Goal: Communication & Community: Participate in discussion

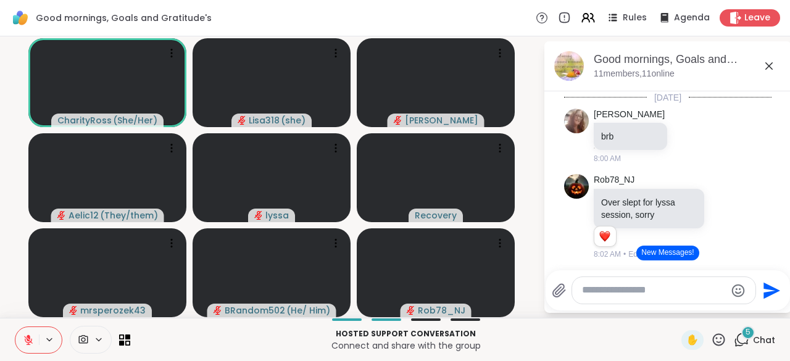
scroll to position [427, 0]
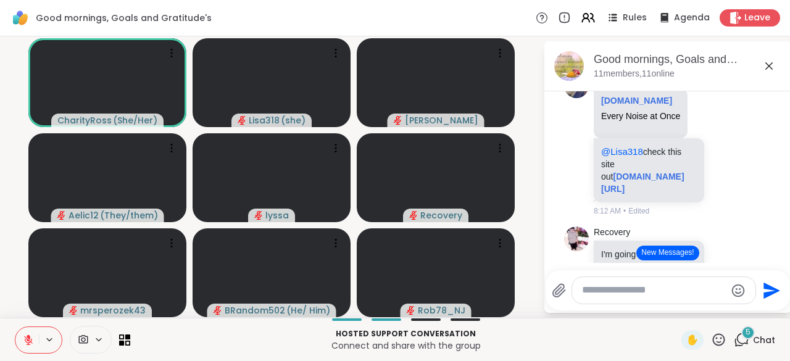
click at [528, 336] on p "Hosted support conversation" at bounding box center [406, 333] width 536 height 11
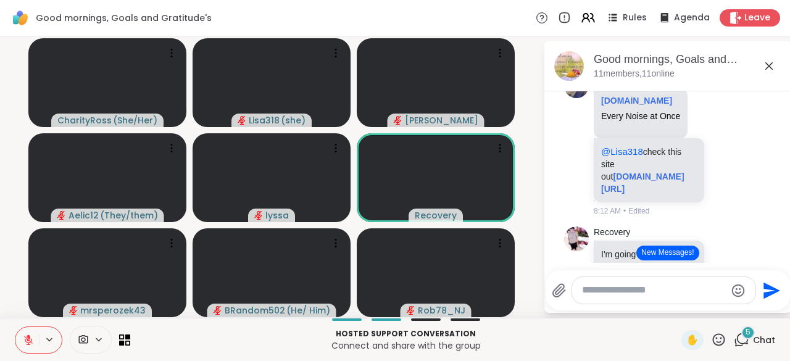
click at [734, 342] on icon at bounding box center [741, 339] width 15 height 15
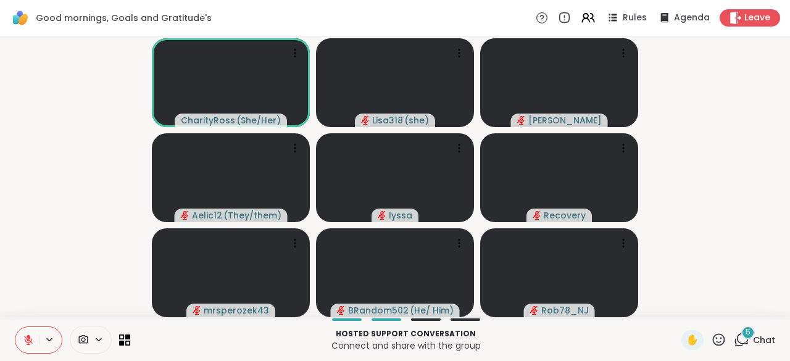
click at [23, 338] on icon at bounding box center [28, 340] width 11 height 11
click at [22, 342] on button at bounding box center [26, 340] width 23 height 26
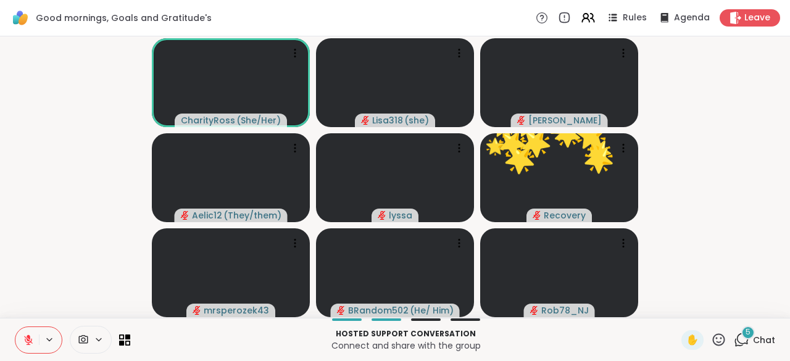
click at [21, 341] on button at bounding box center [26, 340] width 23 height 26
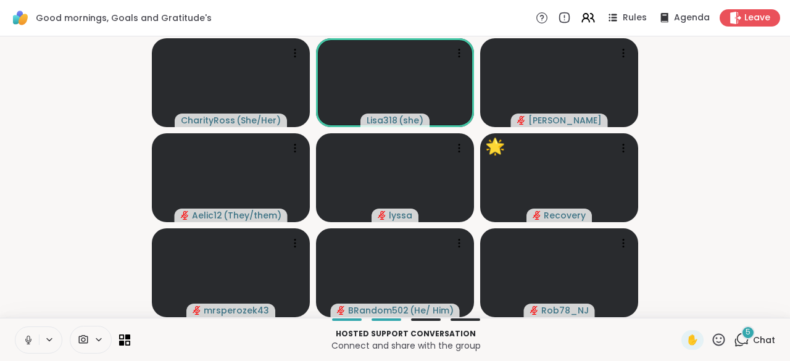
click at [24, 338] on icon at bounding box center [28, 340] width 11 height 11
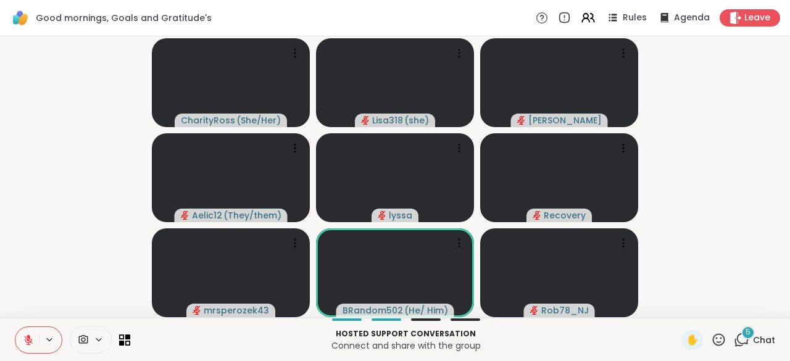
click at [711, 344] on icon at bounding box center [718, 339] width 15 height 15
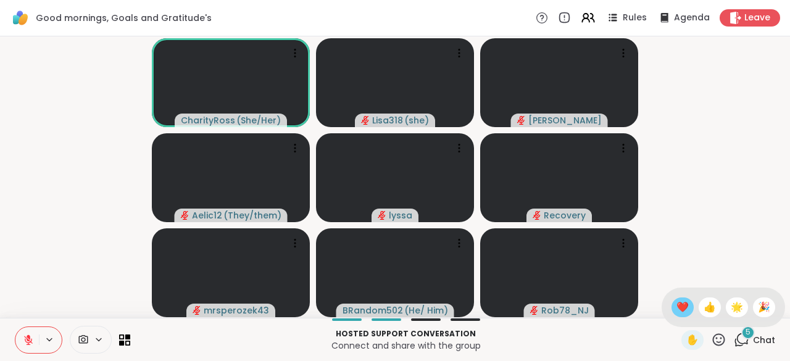
click at [676, 312] on span "❤️" at bounding box center [682, 307] width 12 height 15
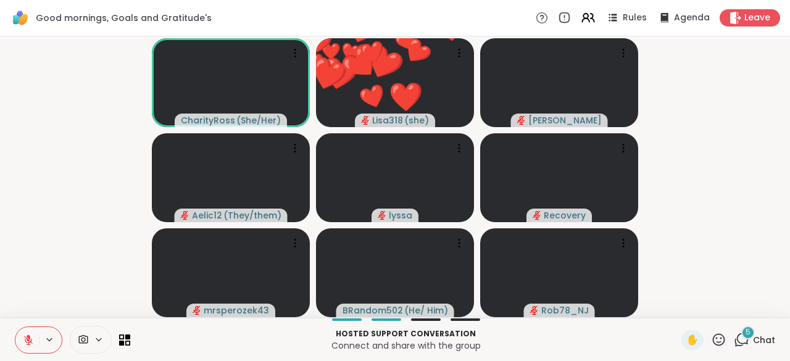
click at [717, 341] on icon at bounding box center [718, 339] width 15 height 15
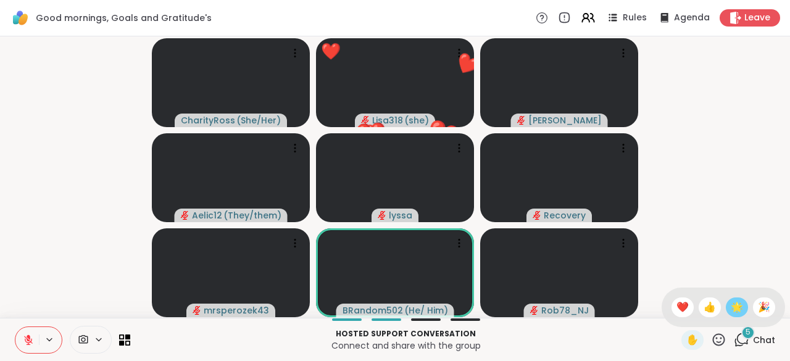
click at [731, 314] on span "🌟" at bounding box center [737, 307] width 12 height 15
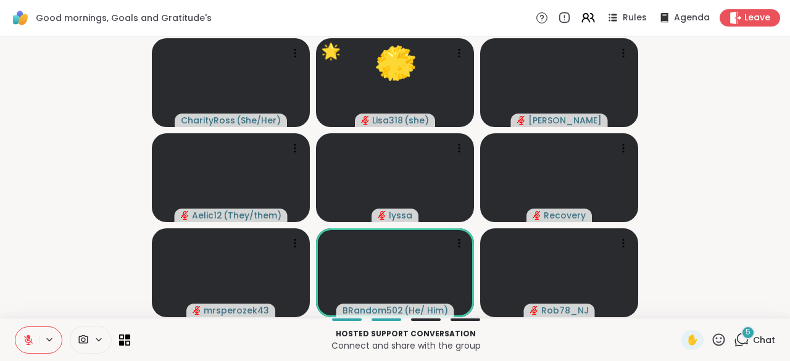
click at [727, 310] on video-player-container "CharityRoss ( She/Her ) 🌟 Lisa318 ( she ) ❤️ ❤️ ❤️ ❤️ ❤️ ❤️ ❤️ ❤️ ❤️ ❤️ ❤️ ❤️ ❤…" at bounding box center [394, 177] width 775 height 272
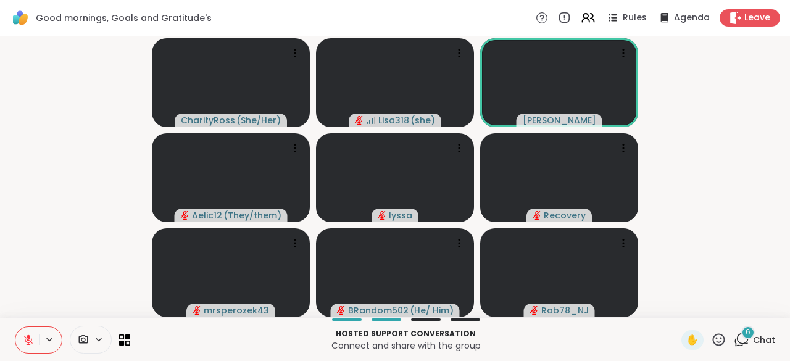
click at [712, 336] on icon at bounding box center [718, 339] width 15 height 15
click at [676, 312] on span "❤️" at bounding box center [682, 307] width 12 height 15
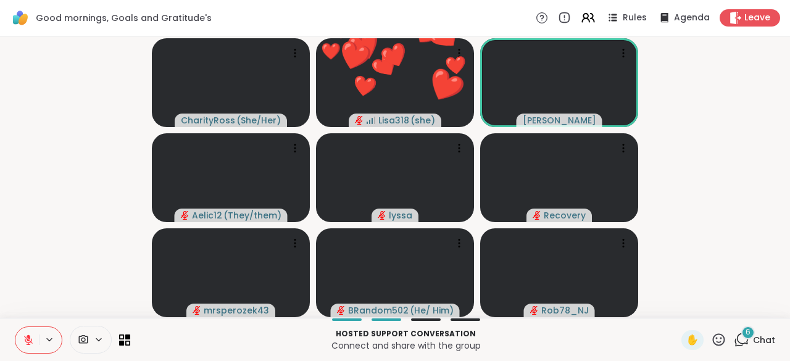
click at [713, 339] on icon at bounding box center [718, 339] width 15 height 15
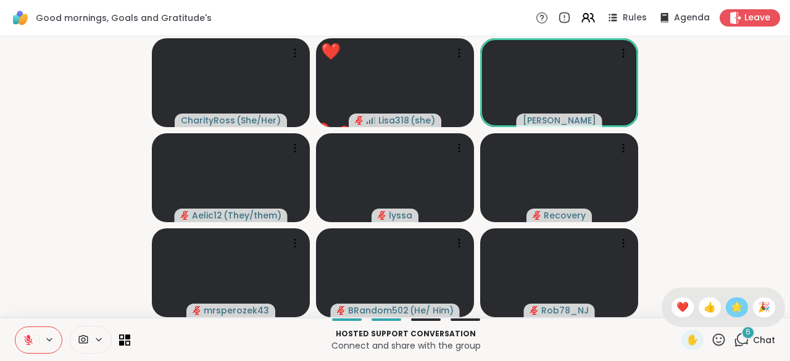
click at [731, 314] on span "🌟" at bounding box center [737, 307] width 12 height 15
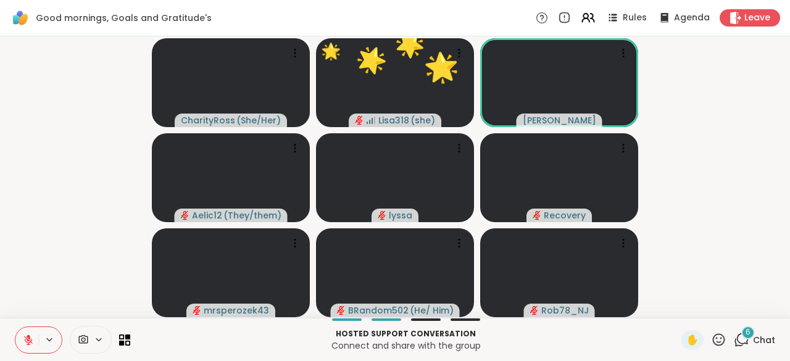
click at [715, 346] on icon at bounding box center [718, 339] width 15 height 15
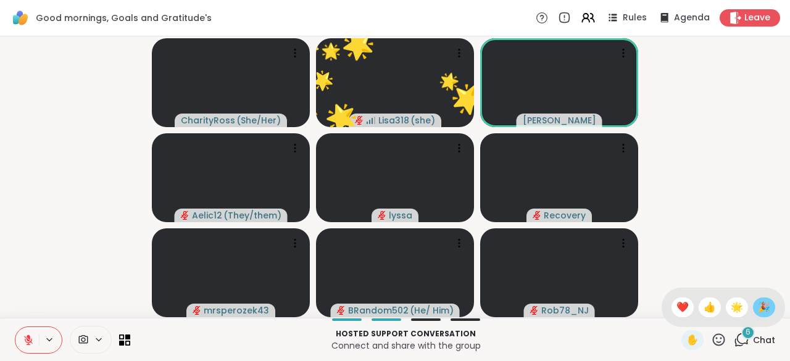
click at [758, 312] on span "🎉" at bounding box center [764, 307] width 12 height 15
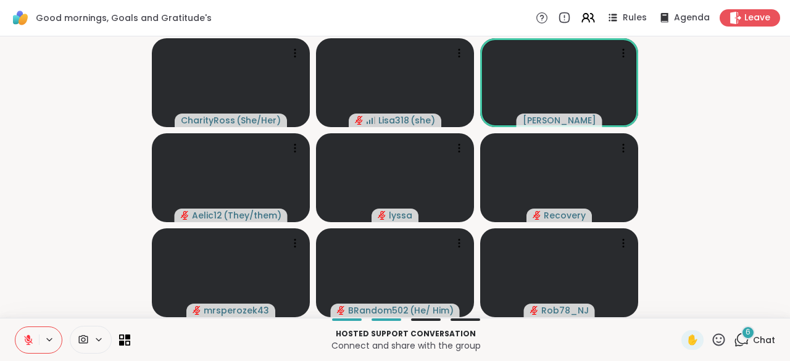
click at [734, 333] on icon at bounding box center [741, 339] width 15 height 15
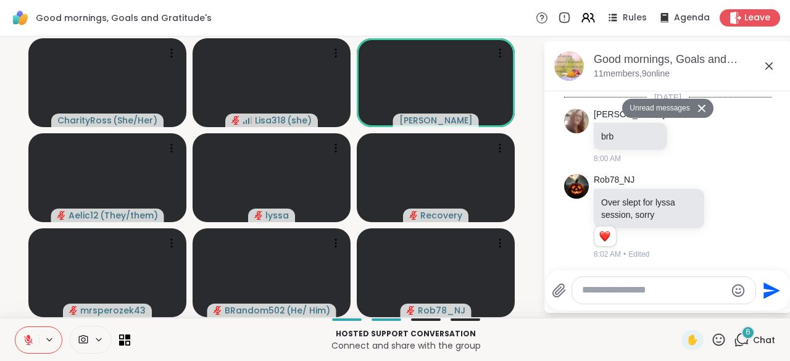
scroll to position [1550, 0]
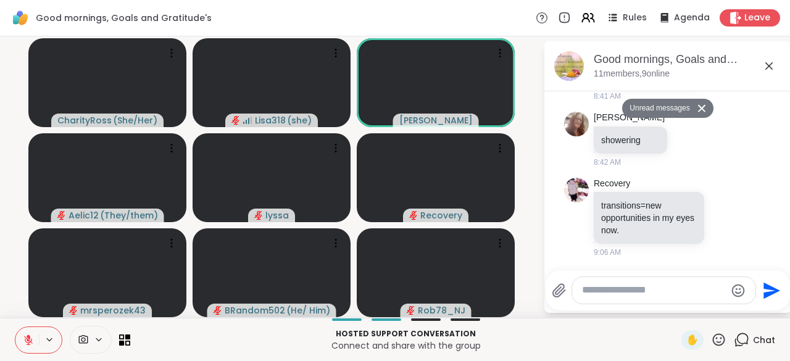
click at [600, 291] on textarea "Type your message" at bounding box center [654, 290] width 144 height 13
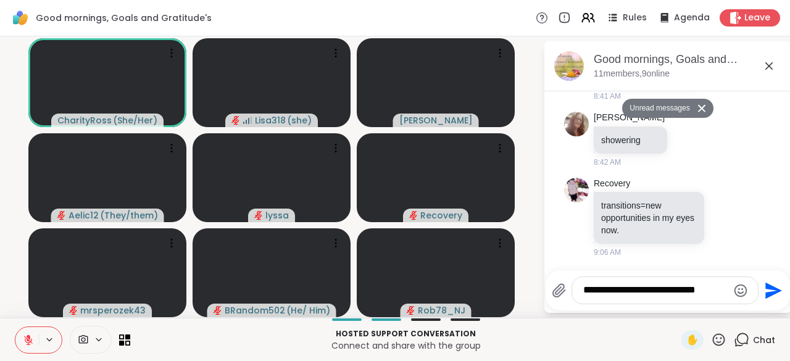
type textarea "**********"
click at [768, 297] on icon "Send" at bounding box center [772, 291] width 20 height 20
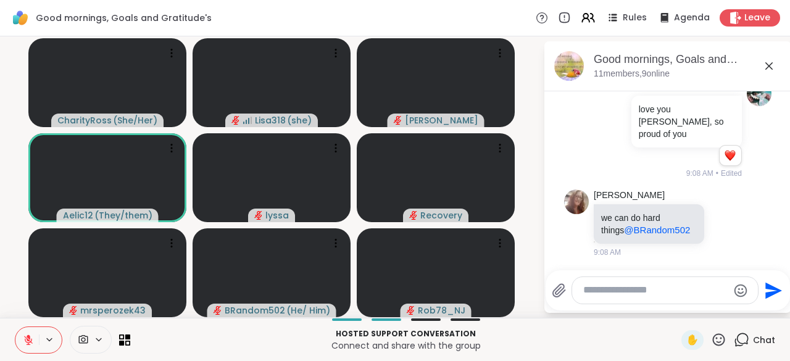
scroll to position [1724, 0]
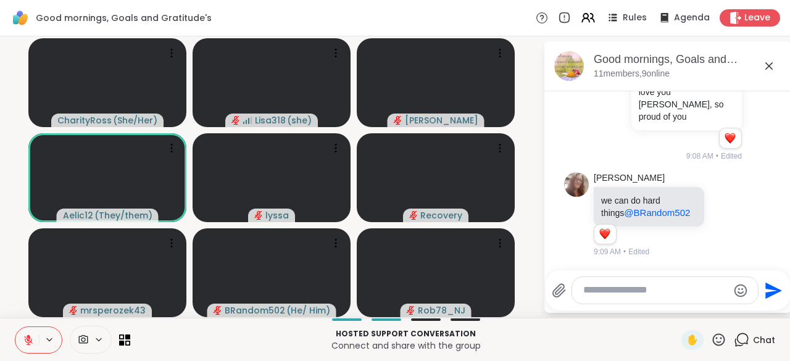
click at [713, 345] on icon at bounding box center [719, 339] width 12 height 12
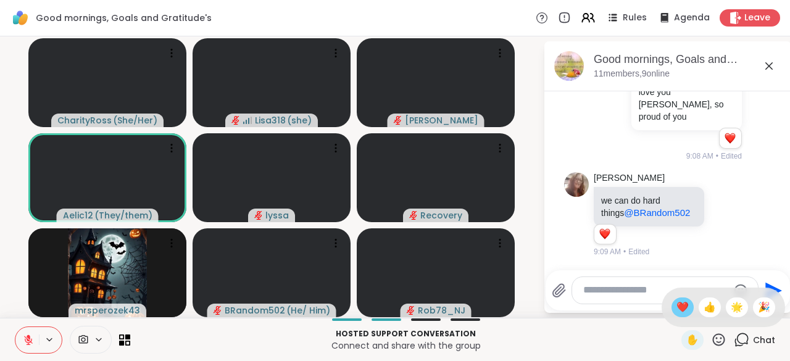
click at [676, 312] on span "❤️" at bounding box center [682, 307] width 12 height 15
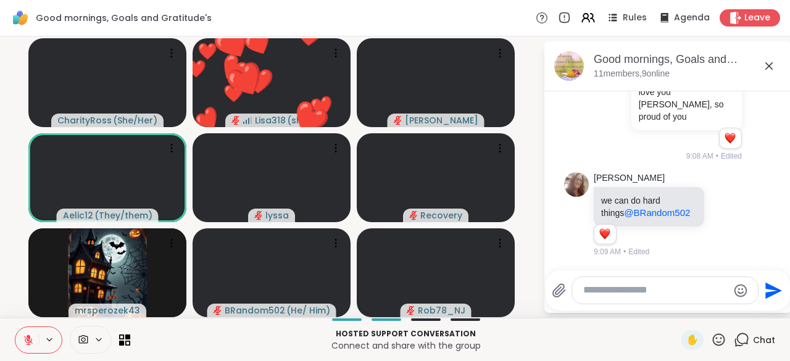
click at [711, 347] on icon at bounding box center [718, 339] width 15 height 15
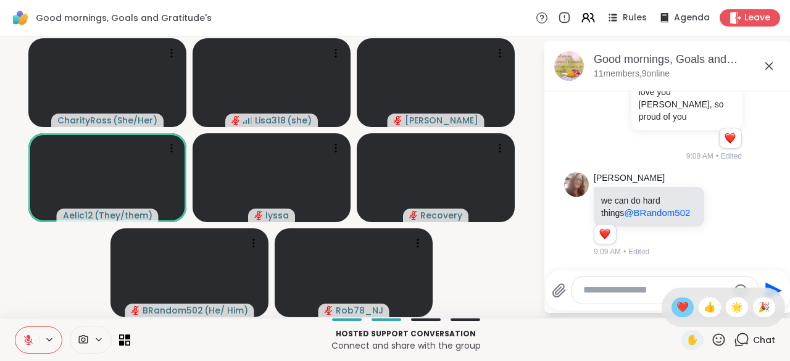
click at [676, 310] on span "❤️" at bounding box center [682, 307] width 12 height 15
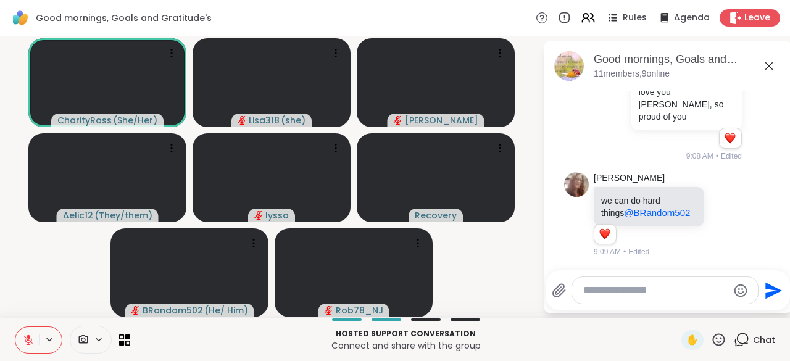
click at [605, 295] on textarea "Type your message" at bounding box center [655, 290] width 144 height 13
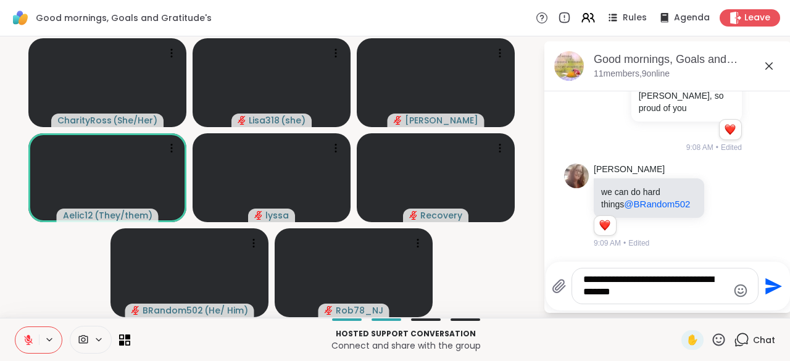
type textarea "**********"
click at [771, 294] on icon "Send" at bounding box center [772, 287] width 20 height 20
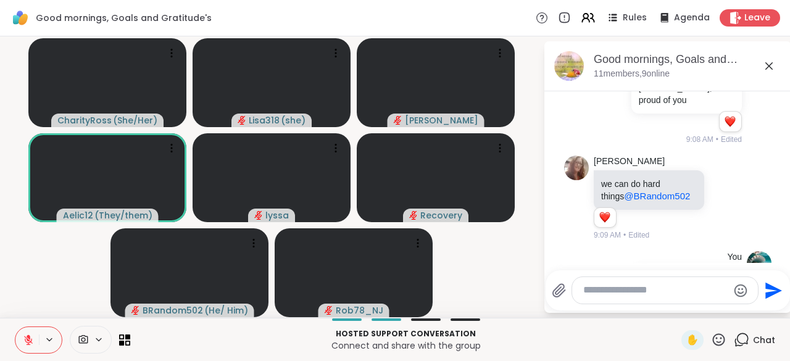
scroll to position [1814, 0]
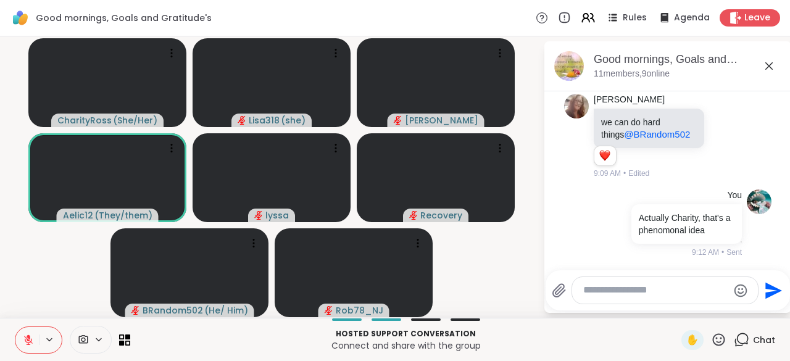
click at [605, 293] on textarea "Type your message" at bounding box center [655, 290] width 144 height 13
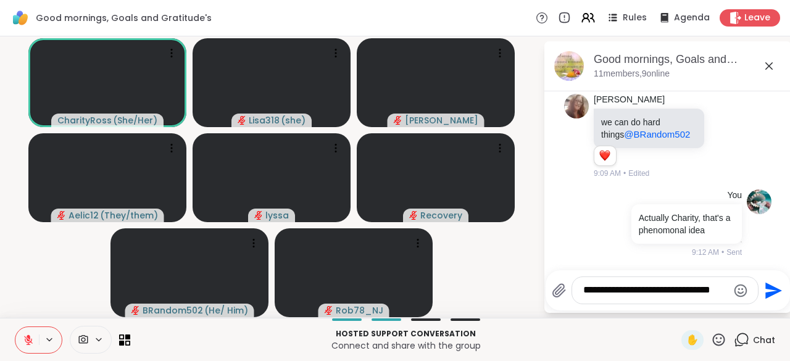
type textarea "**********"
click at [774, 303] on button "Send" at bounding box center [773, 291] width 28 height 28
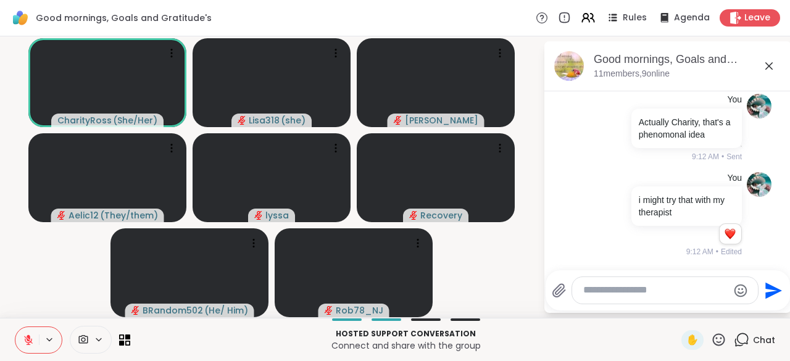
scroll to position [1909, 0]
click at [686, 343] on span "✋" at bounding box center [692, 340] width 12 height 15
click at [22, 346] on button at bounding box center [26, 340] width 23 height 26
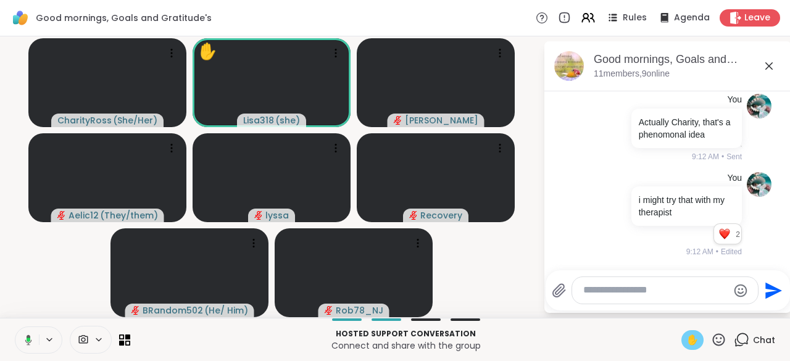
click at [688, 339] on span "✋" at bounding box center [692, 340] width 12 height 15
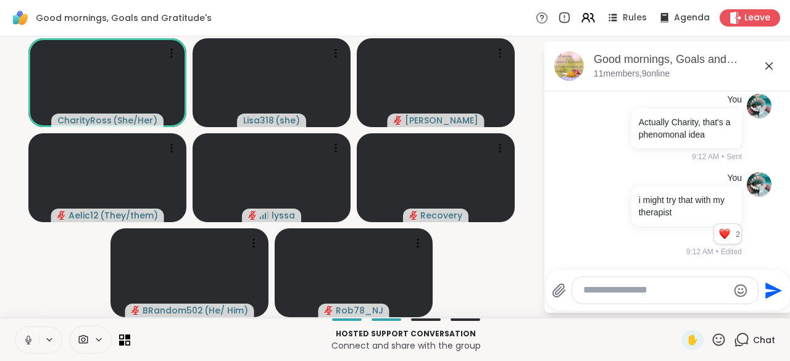
click at [20, 341] on button at bounding box center [26, 340] width 23 height 26
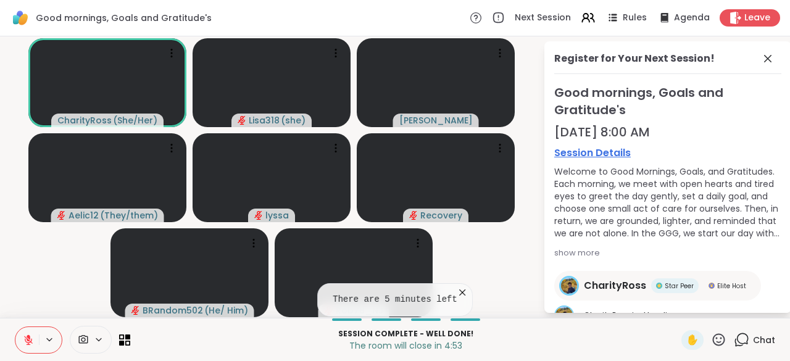
click at [459, 294] on icon at bounding box center [462, 292] width 6 height 6
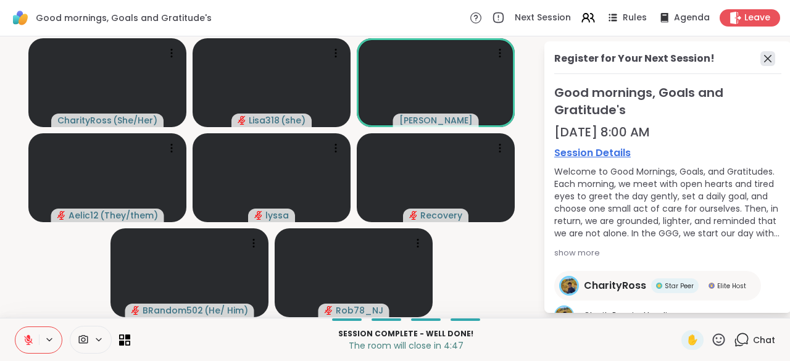
click at [765, 63] on icon at bounding box center [767, 58] width 15 height 15
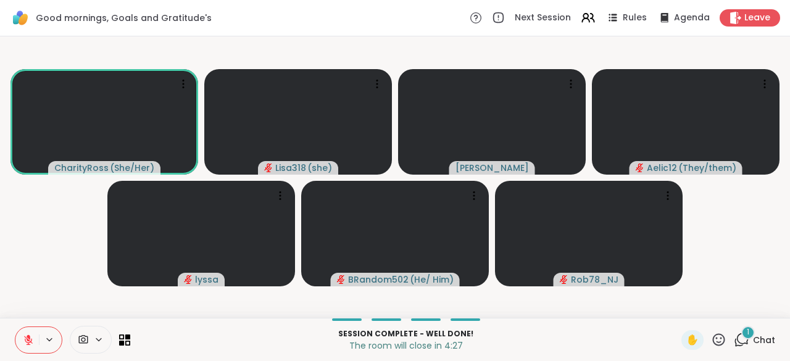
click at [738, 344] on icon at bounding box center [743, 338] width 12 height 11
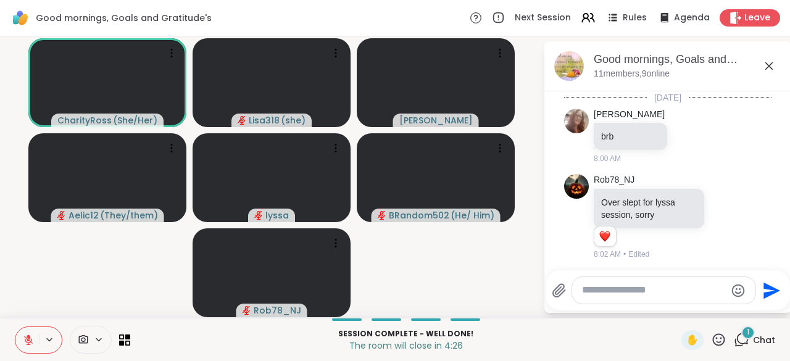
scroll to position [2016, 0]
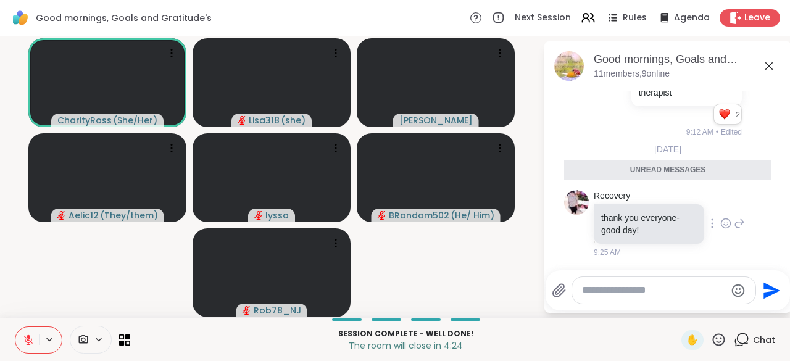
click at [711, 225] on icon at bounding box center [712, 223] width 2 height 10
click at [734, 227] on icon at bounding box center [739, 223] width 11 height 15
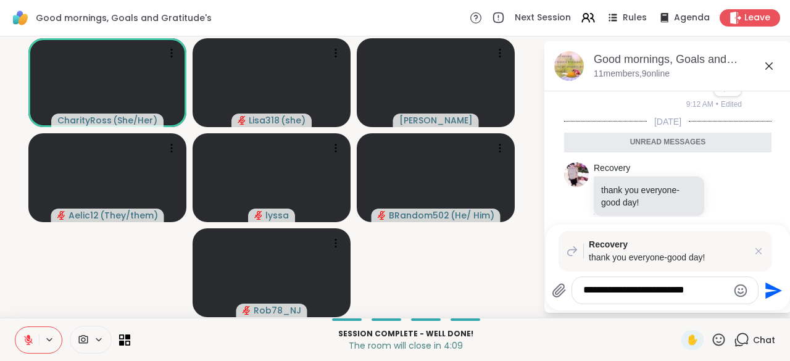
type textarea "**********"
click at [772, 302] on button "Send" at bounding box center [773, 291] width 28 height 28
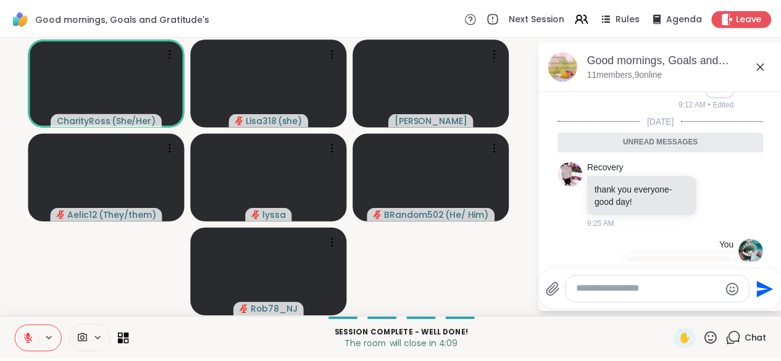
scroll to position [2136, 0]
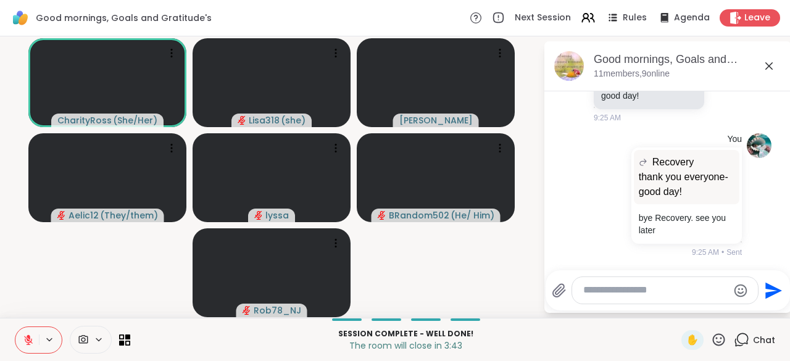
click at [20, 342] on button at bounding box center [26, 340] width 23 height 26
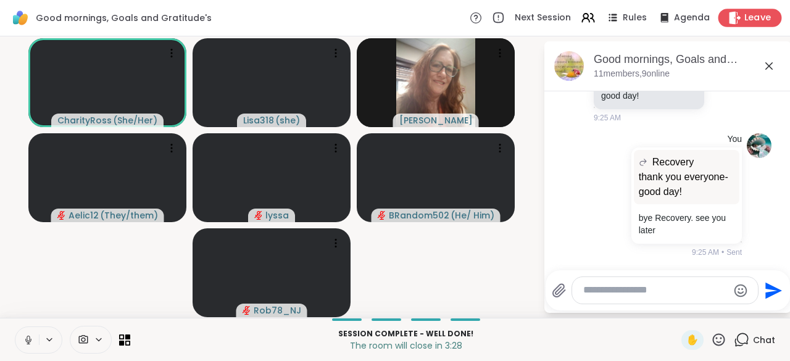
click at [744, 16] on span "Leave" at bounding box center [757, 18] width 27 height 13
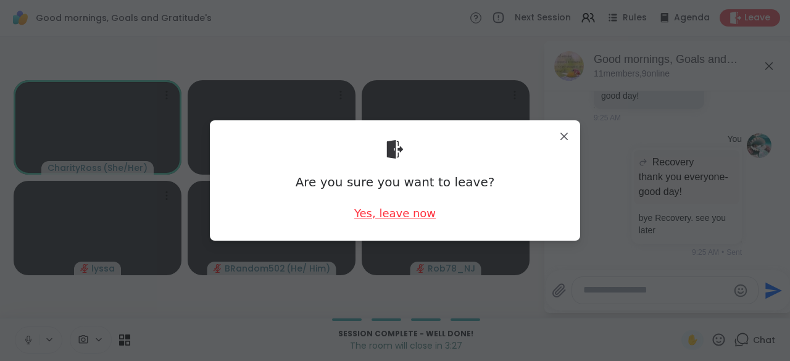
click at [404, 217] on div "Yes, leave now" at bounding box center [394, 213] width 81 height 15
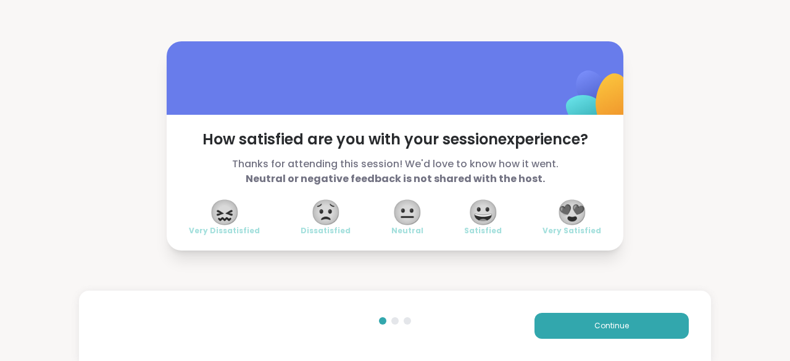
click at [568, 222] on span "😍" at bounding box center [572, 212] width 31 height 22
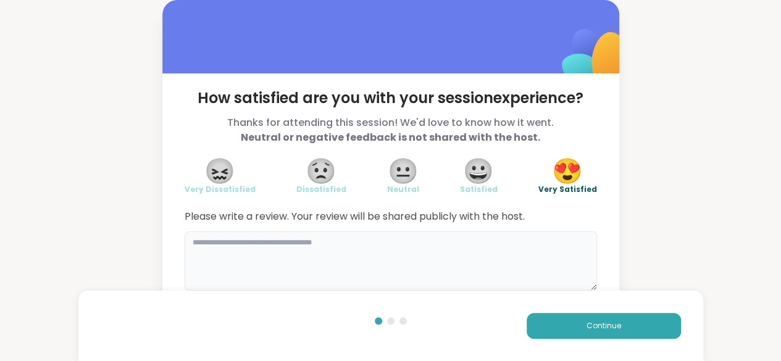
click at [333, 260] on textarea at bounding box center [391, 260] width 412 height 59
type textarea "**********"
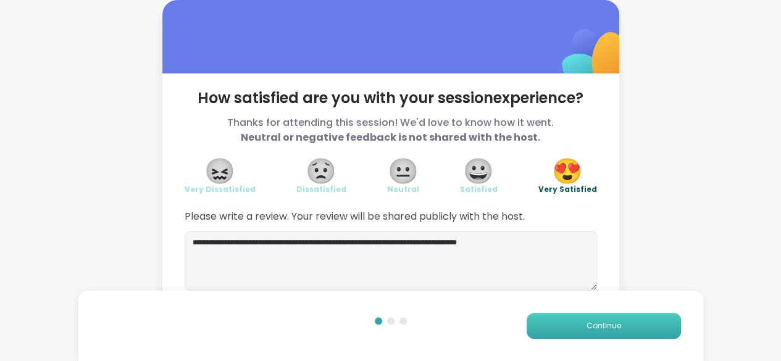
click at [605, 330] on span "Continue" at bounding box center [603, 325] width 35 height 11
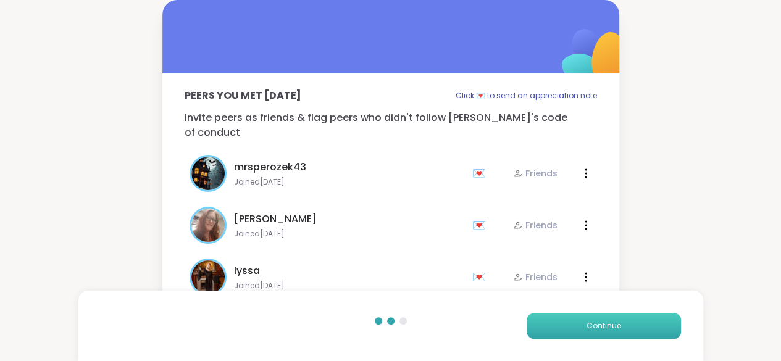
click at [604, 334] on button "Continue" at bounding box center [603, 326] width 154 height 26
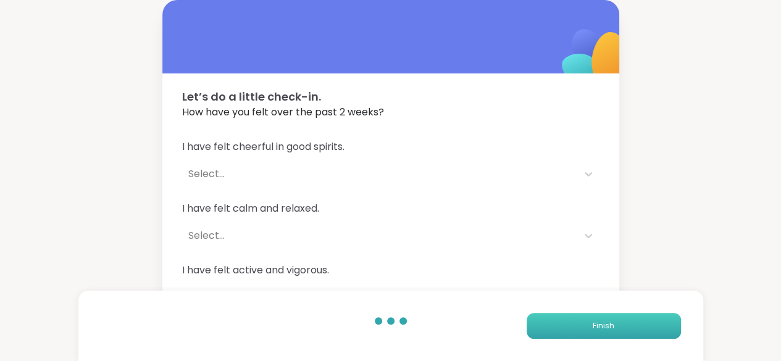
click at [595, 333] on button "Finish" at bounding box center [603, 326] width 154 height 26
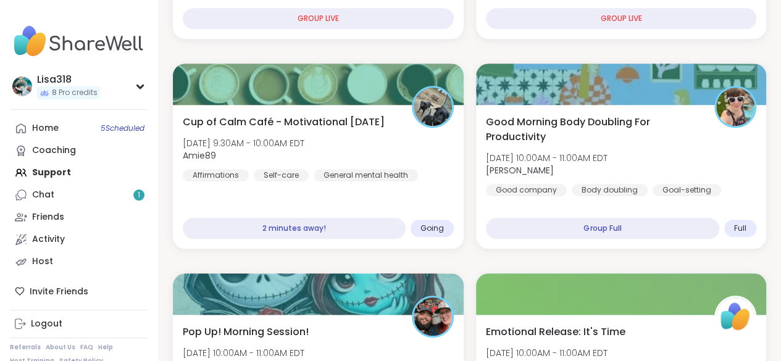
scroll to position [386, 0]
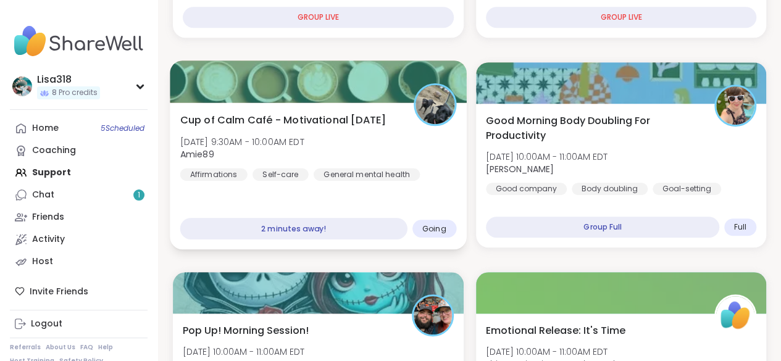
click at [440, 228] on span "Going" at bounding box center [434, 228] width 24 height 10
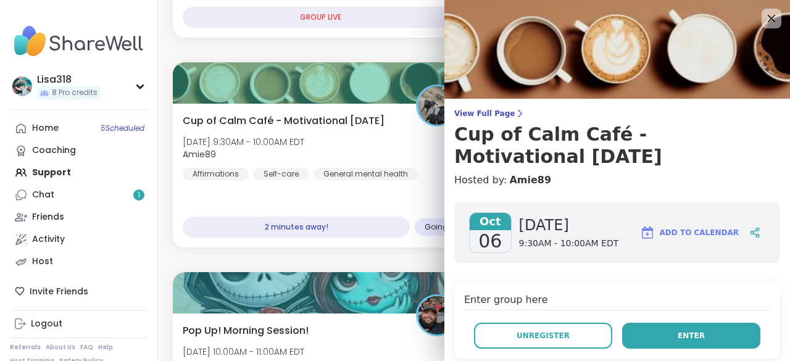
click at [654, 329] on button "Enter" at bounding box center [691, 336] width 138 height 26
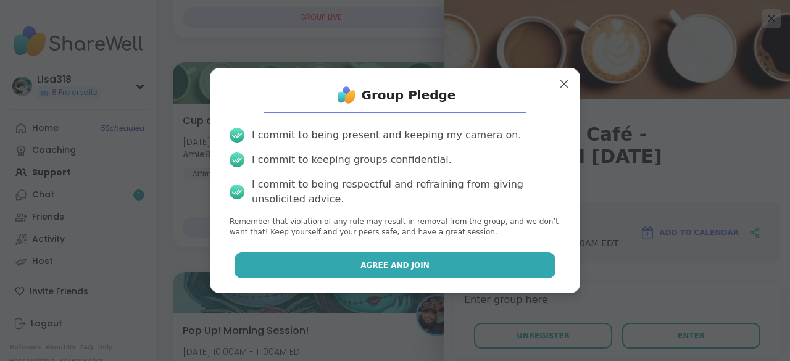
click at [515, 262] on button "Agree and Join" at bounding box center [396, 265] width 322 height 26
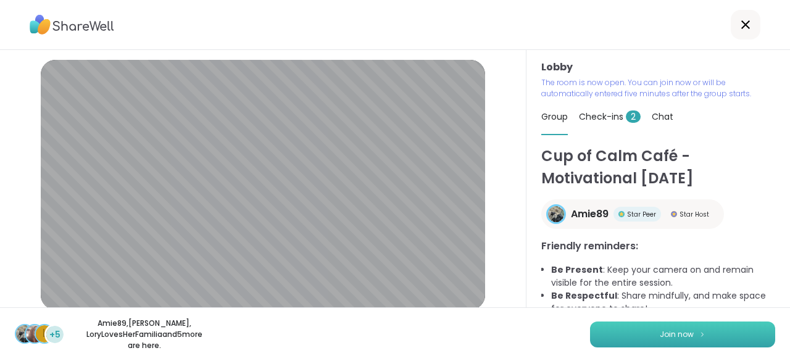
click at [739, 343] on button "Join now" at bounding box center [682, 335] width 185 height 26
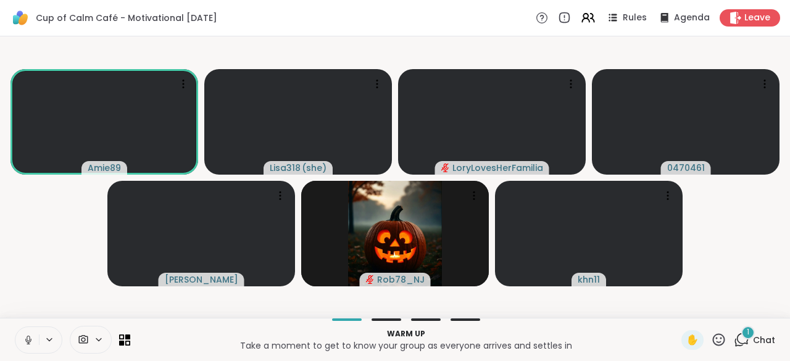
click at [33, 336] on icon at bounding box center [28, 340] width 11 height 11
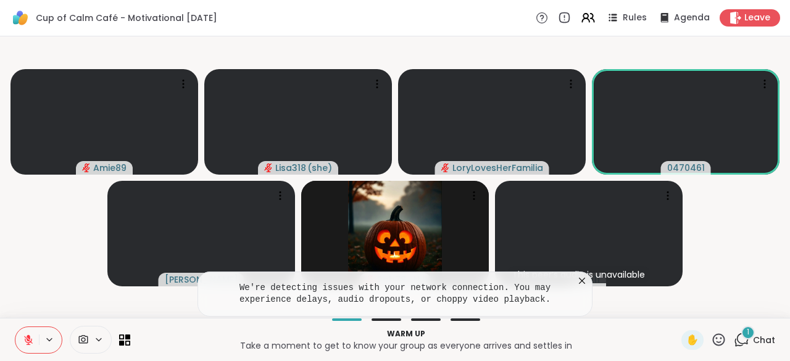
click at [578, 285] on icon at bounding box center [582, 281] width 12 height 12
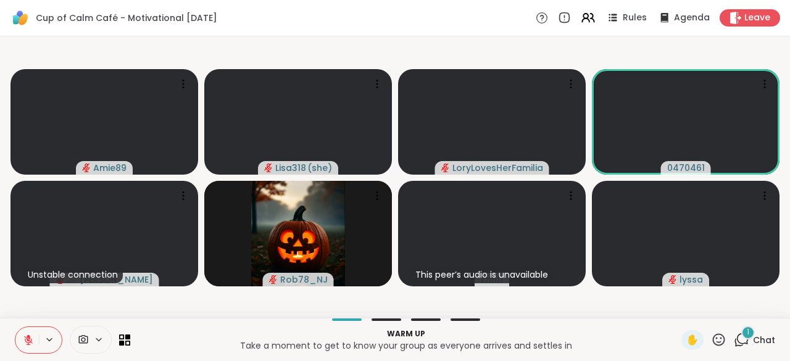
click at [734, 344] on icon at bounding box center [741, 339] width 15 height 15
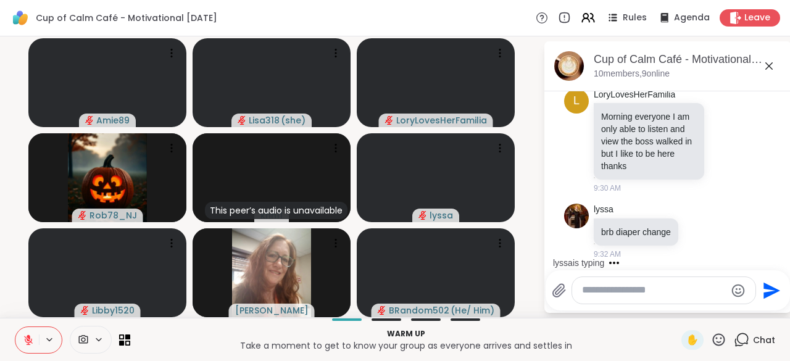
scroll to position [85, 0]
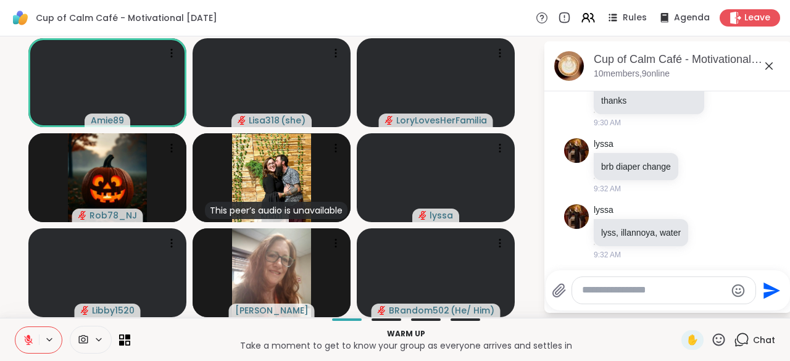
click at [623, 289] on textarea "Type your message" at bounding box center [654, 290] width 144 height 13
type textarea "**********"
click at [772, 295] on icon "Send" at bounding box center [772, 291] width 20 height 20
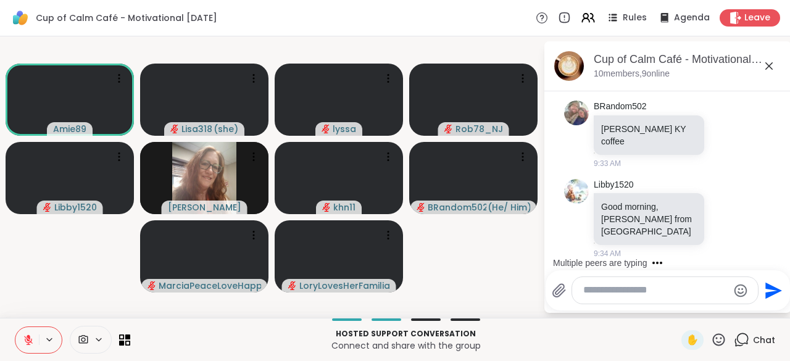
scroll to position [682, 0]
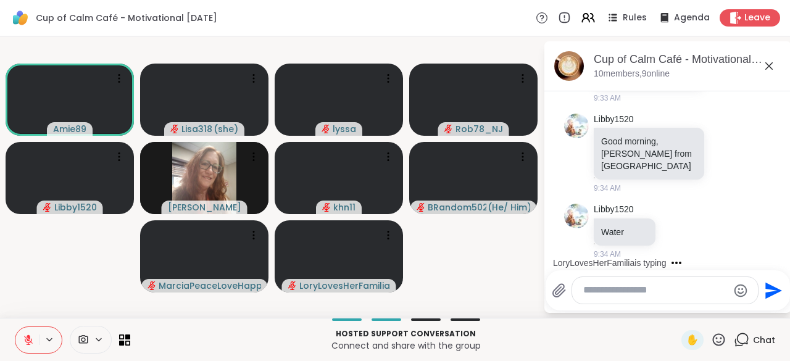
click at [610, 295] on textarea "Type your message" at bounding box center [655, 290] width 144 height 13
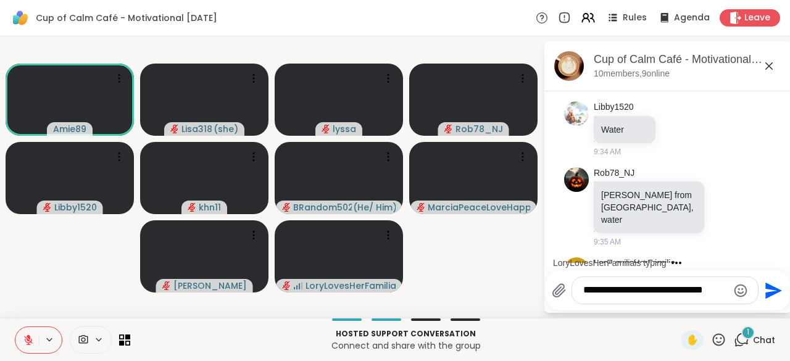
scroll to position [1155, 0]
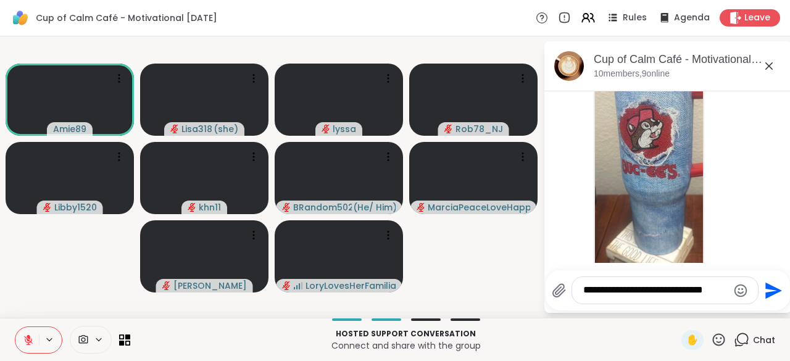
type textarea "**********"
click at [769, 302] on button "Send" at bounding box center [773, 291] width 28 height 28
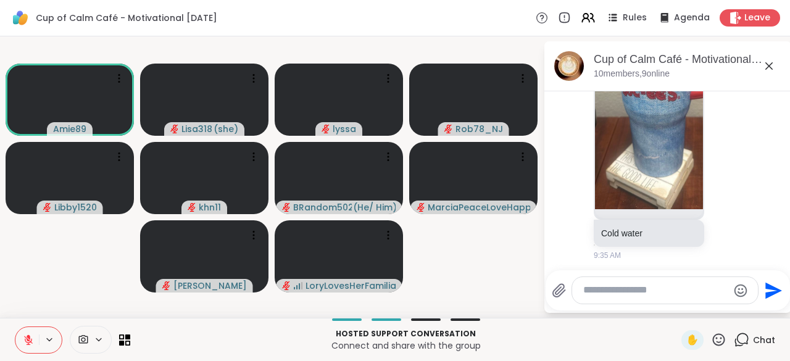
click at [31, 344] on icon at bounding box center [28, 340] width 11 height 11
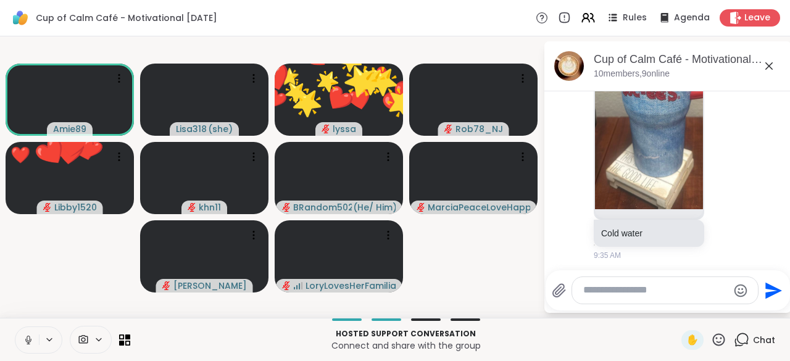
click at [712, 340] on icon at bounding box center [718, 339] width 15 height 15
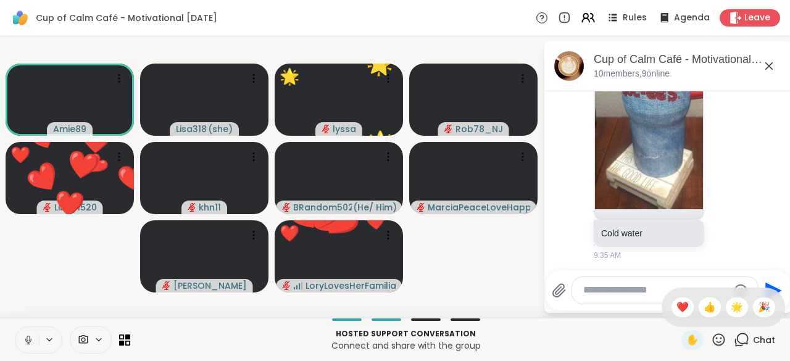
click at [679, 312] on div "✋ ❤️ 👍 🌟 🎉" at bounding box center [723, 308] width 123 height 40
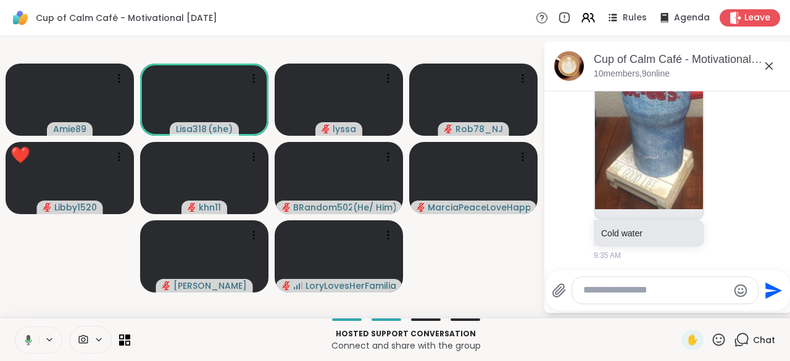
click at [22, 343] on icon at bounding box center [26, 340] width 11 height 11
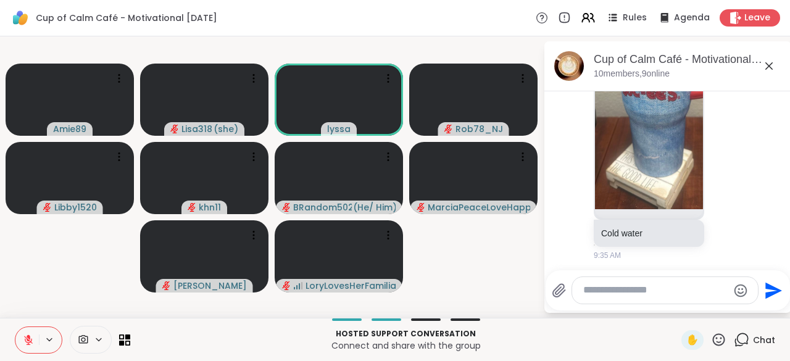
click at [713, 344] on icon at bounding box center [719, 339] width 12 height 12
click at [676, 312] on span "❤️" at bounding box center [682, 307] width 12 height 15
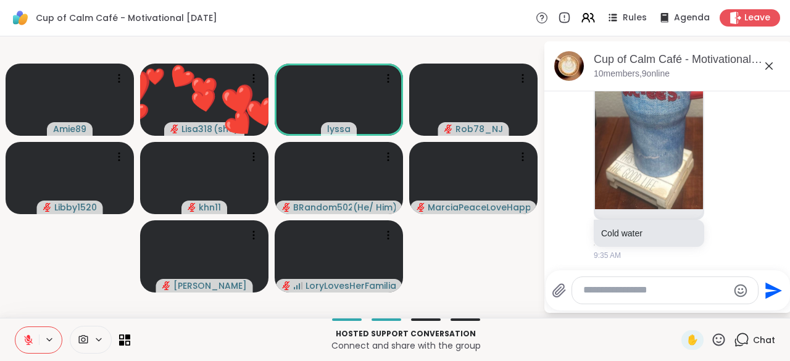
click at [713, 347] on icon at bounding box center [718, 339] width 15 height 15
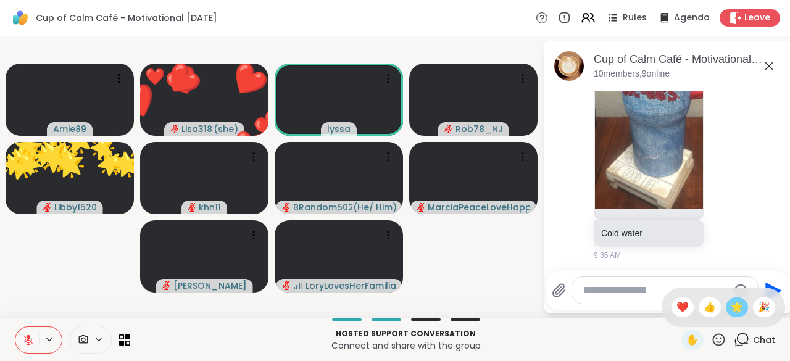
click at [731, 311] on span "🌟" at bounding box center [737, 307] width 12 height 15
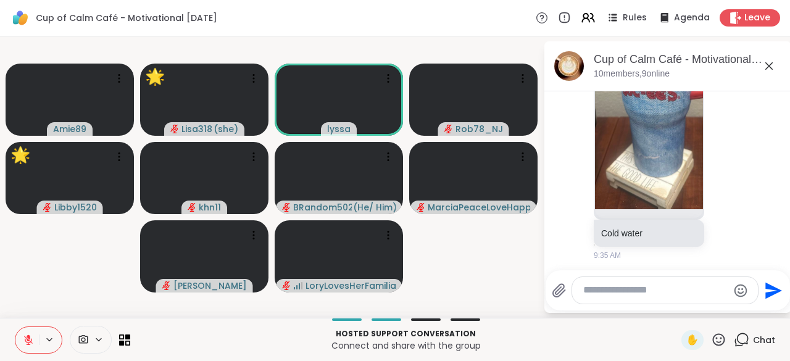
click at [711, 347] on icon at bounding box center [718, 339] width 15 height 15
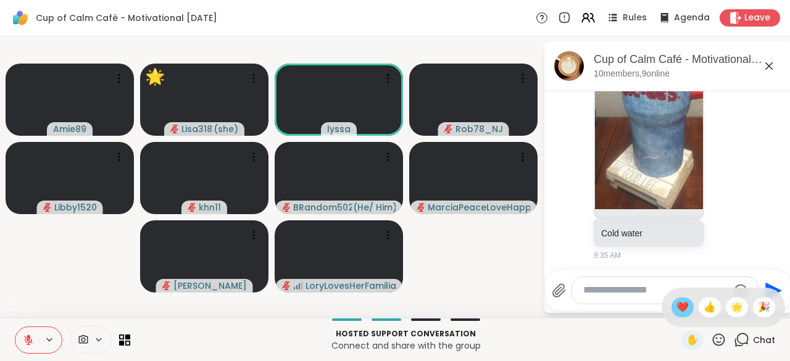
click at [676, 312] on span "❤️" at bounding box center [682, 307] width 12 height 15
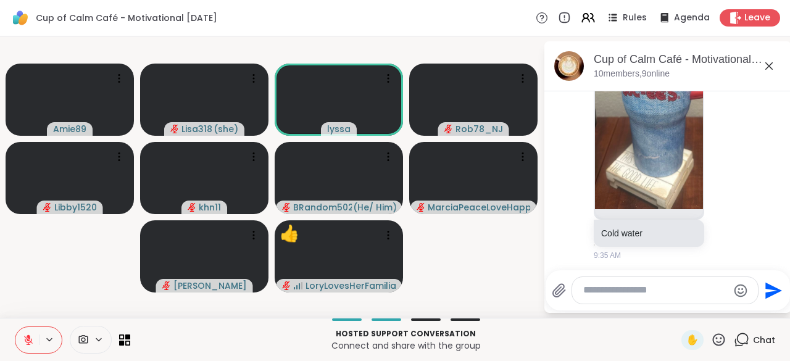
click at [713, 346] on icon at bounding box center [719, 339] width 12 height 12
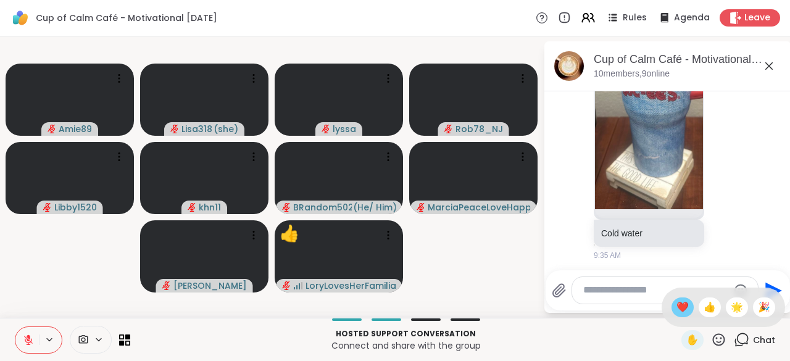
click at [672, 315] on div "❤️" at bounding box center [683, 307] width 22 height 20
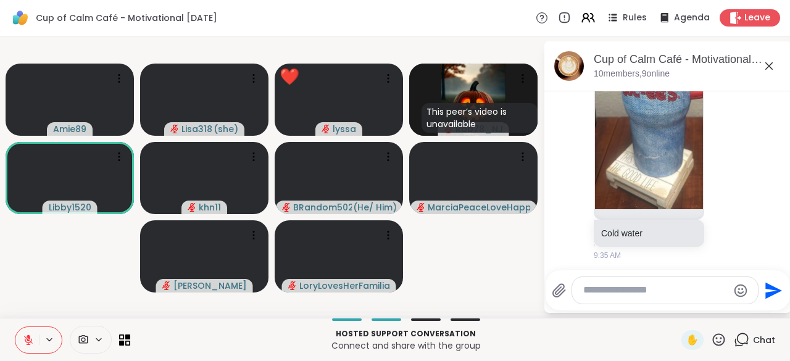
click at [711, 346] on icon at bounding box center [718, 339] width 15 height 15
click at [672, 317] on div "❤️" at bounding box center [683, 307] width 22 height 20
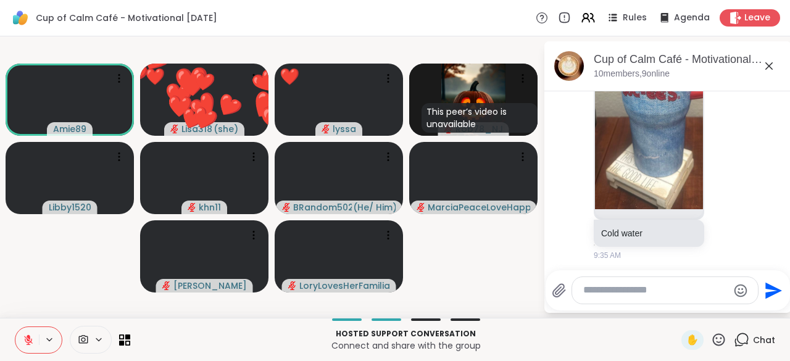
click at [19, 343] on button at bounding box center [26, 340] width 23 height 26
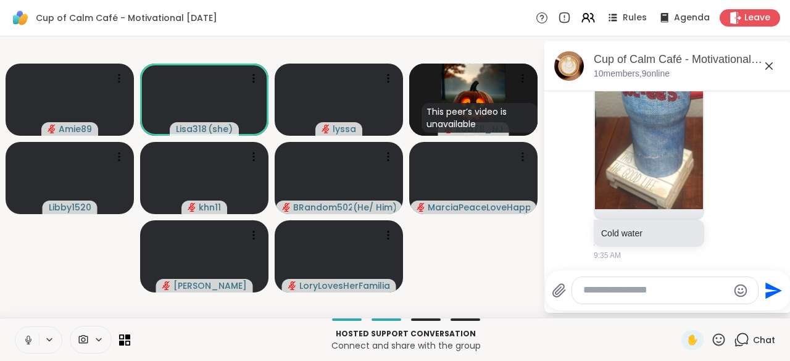
click at [20, 344] on button at bounding box center [26, 340] width 23 height 26
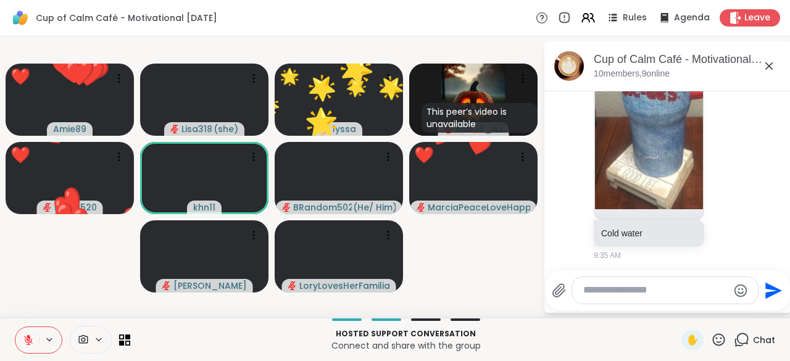
click at [712, 346] on icon at bounding box center [718, 339] width 15 height 15
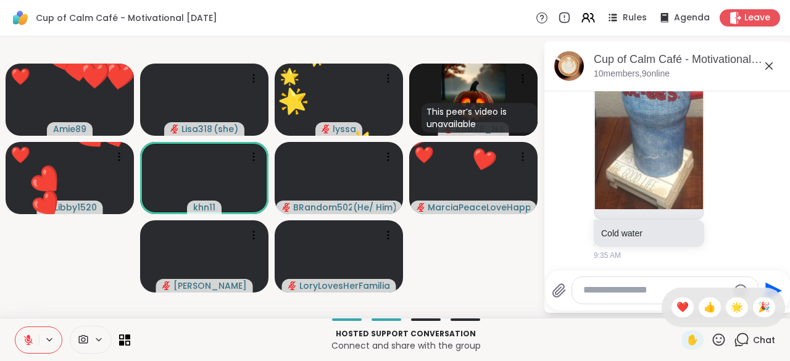
scroll to position [1311, 0]
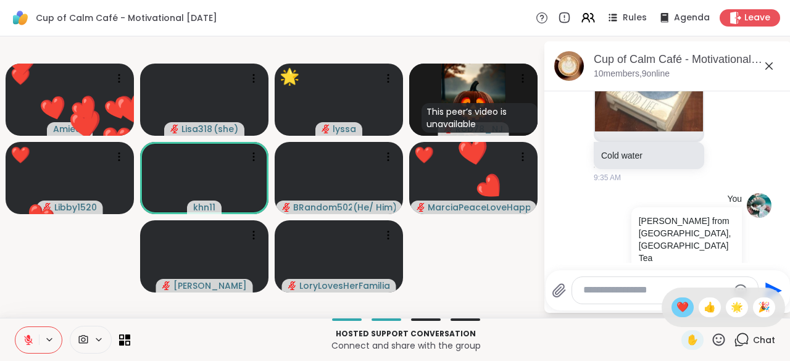
click at [676, 310] on span "❤️" at bounding box center [682, 307] width 12 height 15
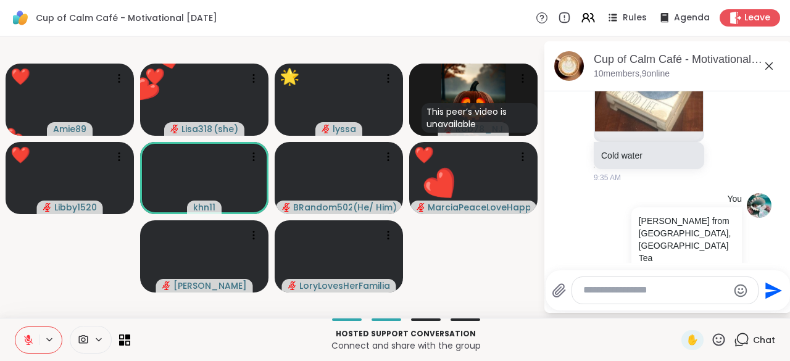
click at [715, 346] on icon at bounding box center [718, 339] width 15 height 15
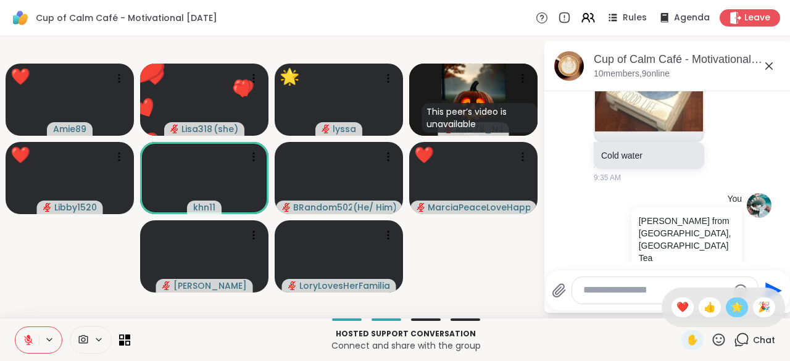
click at [731, 314] on span "🌟" at bounding box center [737, 307] width 12 height 15
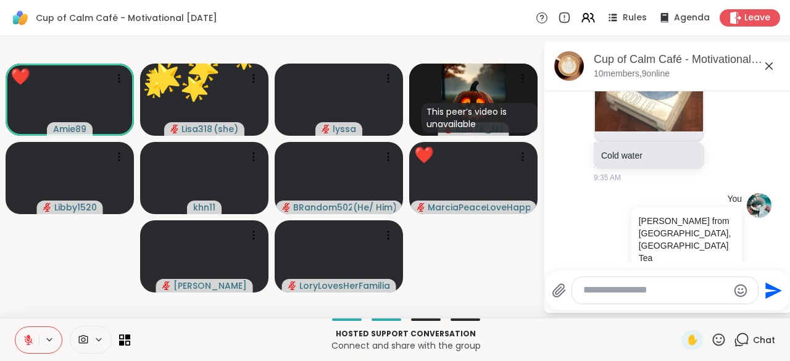
click at [713, 345] on icon at bounding box center [719, 339] width 12 height 12
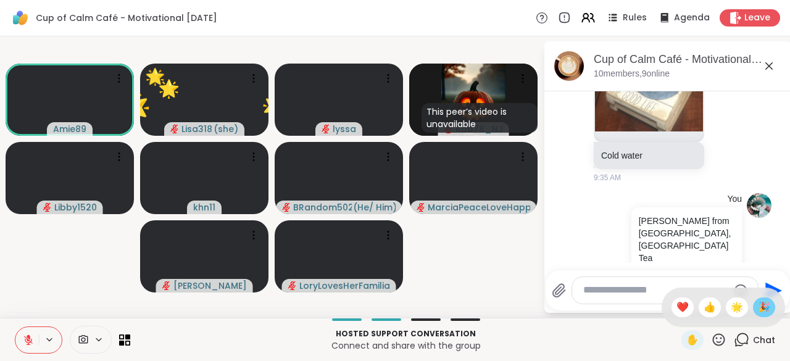
click at [758, 311] on span "🎉" at bounding box center [764, 307] width 12 height 15
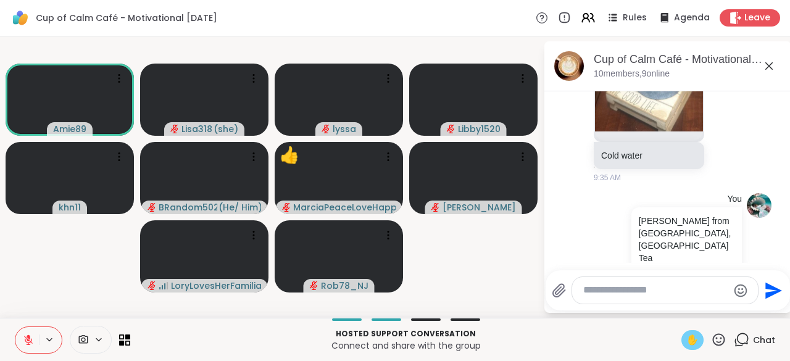
click at [686, 340] on span "✋" at bounding box center [692, 340] width 12 height 15
click at [686, 344] on span "✋" at bounding box center [692, 340] width 12 height 15
click at [690, 338] on span "✋" at bounding box center [692, 340] width 12 height 15
click at [682, 357] on div "Hosted support conversation Connect and share with the group ✋ Chat" at bounding box center [395, 339] width 790 height 43
click at [686, 340] on span "✋" at bounding box center [692, 340] width 12 height 15
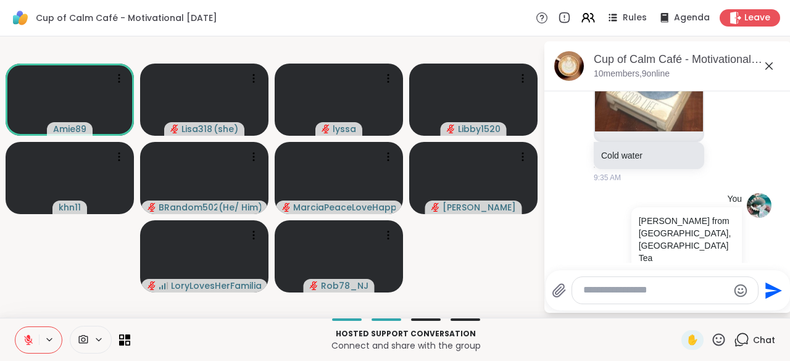
click at [711, 344] on icon at bounding box center [718, 339] width 15 height 15
click at [676, 309] on span "❤️" at bounding box center [682, 307] width 12 height 15
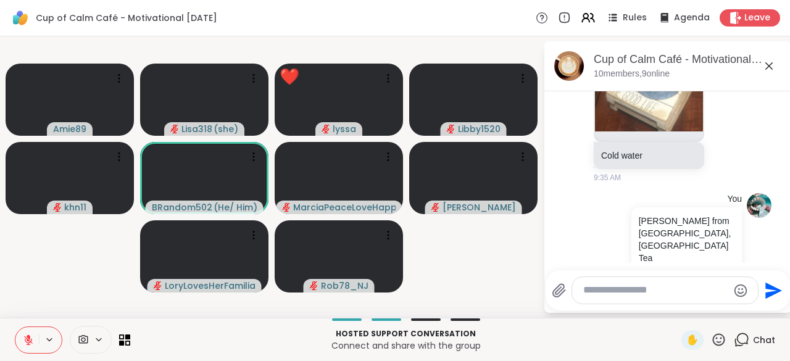
scroll to position [1328, 0]
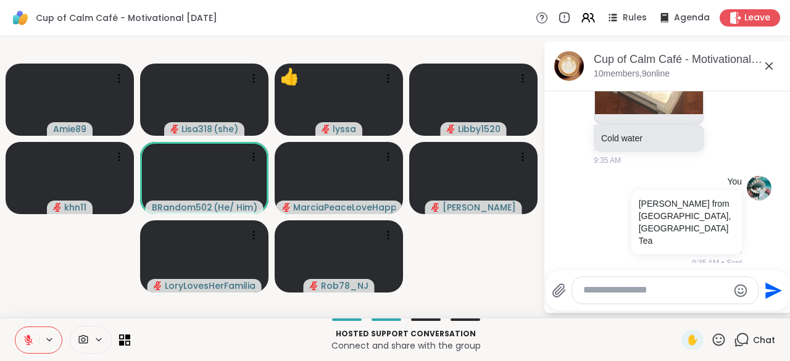
click at [713, 347] on icon at bounding box center [718, 339] width 15 height 15
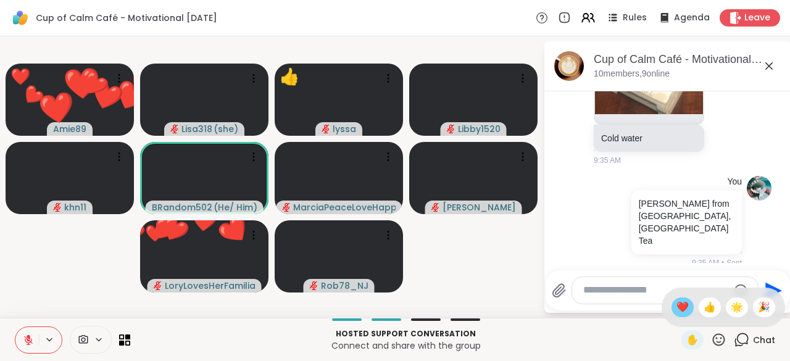
click at [676, 311] on span "❤️" at bounding box center [682, 307] width 12 height 15
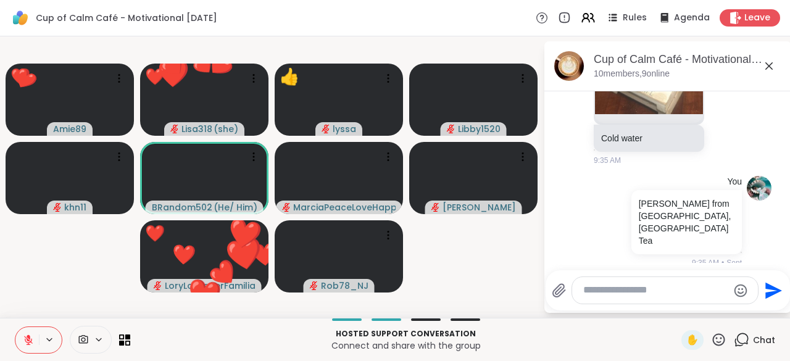
click at [712, 346] on icon at bounding box center [718, 339] width 15 height 15
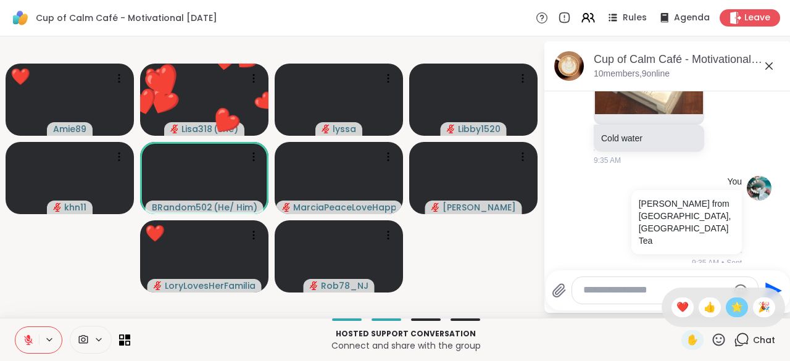
click at [726, 316] on div "🌟" at bounding box center [737, 307] width 22 height 20
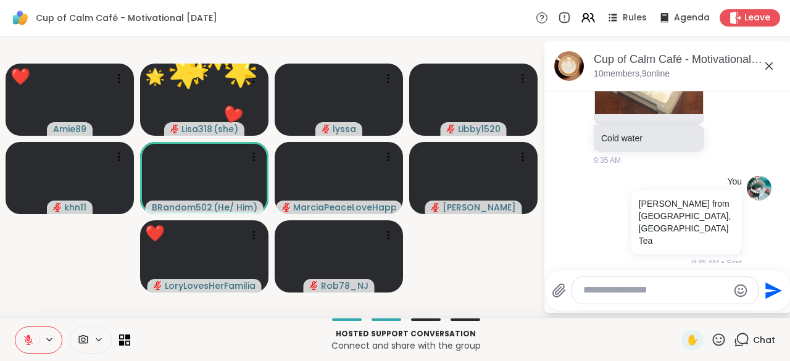
click at [711, 347] on icon at bounding box center [718, 339] width 15 height 15
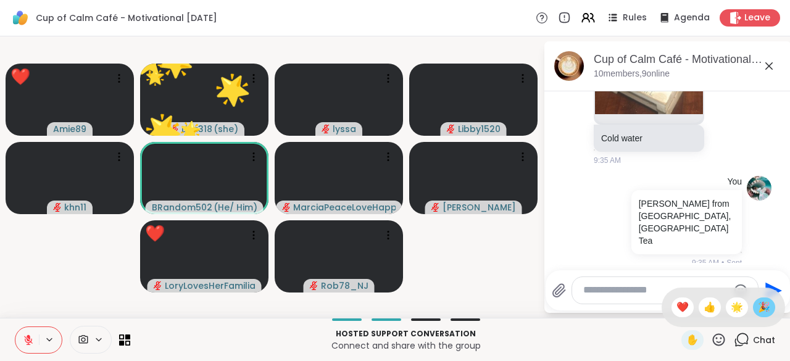
click at [754, 316] on div "🎉" at bounding box center [764, 307] width 22 height 20
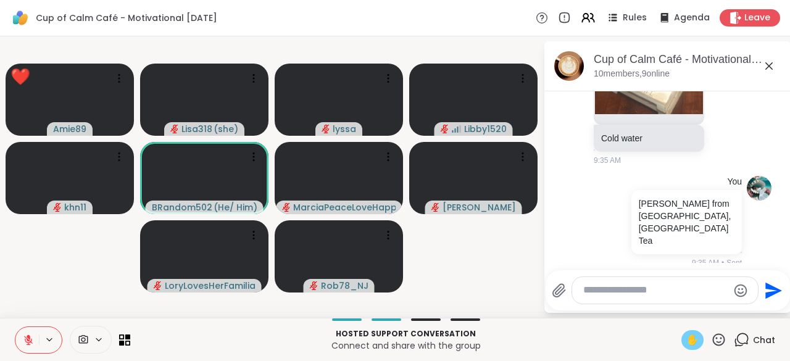
click at [689, 346] on span "✋" at bounding box center [692, 340] width 12 height 15
click at [686, 349] on div "✋" at bounding box center [692, 340] width 22 height 20
click at [713, 344] on icon at bounding box center [719, 339] width 12 height 12
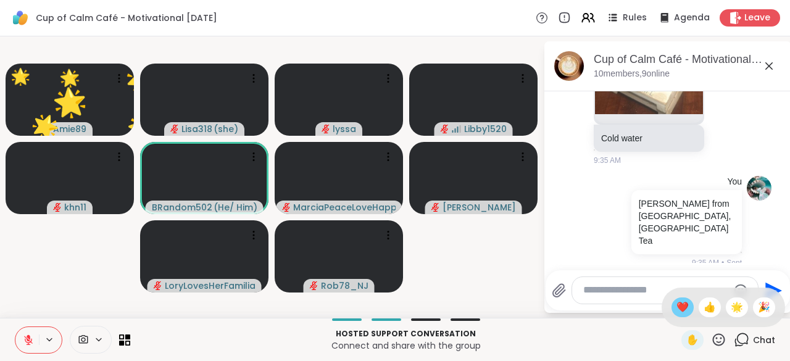
click at [676, 313] on span "❤️" at bounding box center [682, 307] width 12 height 15
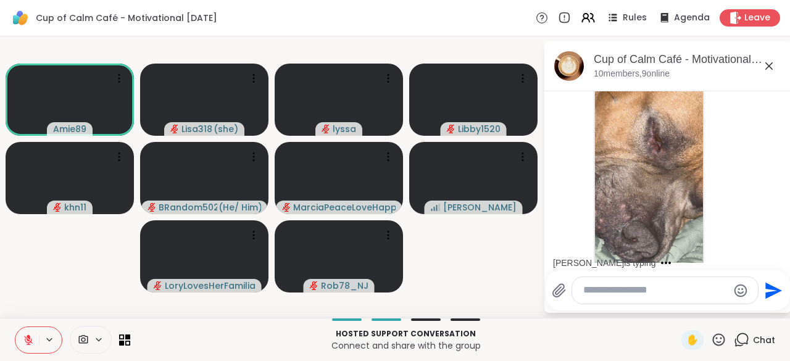
scroll to position [2192, 0]
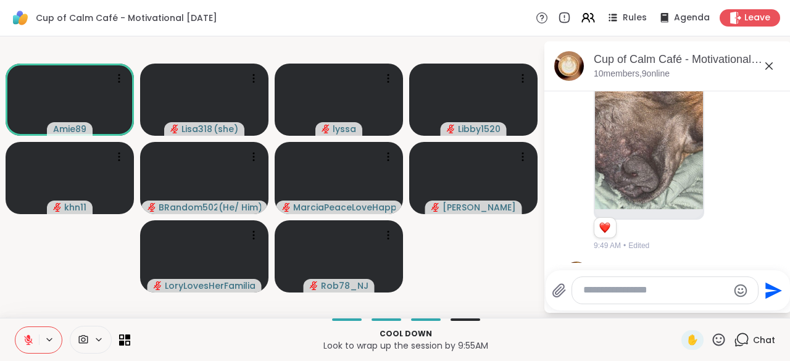
click at [711, 344] on icon at bounding box center [718, 339] width 15 height 15
click at [676, 312] on span "❤️" at bounding box center [682, 307] width 12 height 15
click at [608, 294] on textarea "Type your message" at bounding box center [655, 290] width 144 height 13
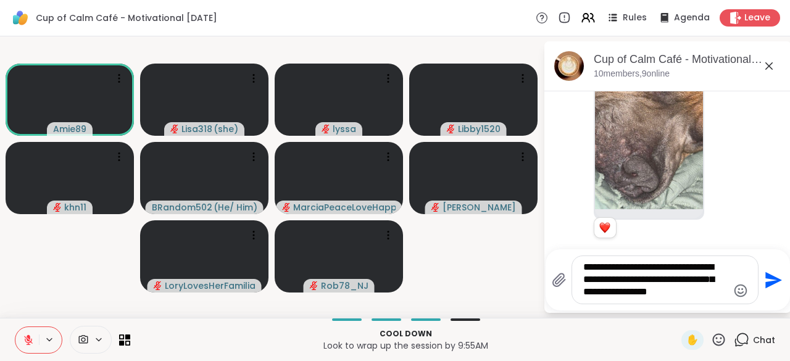
type textarea "**********"
click at [768, 289] on icon "Send" at bounding box center [772, 280] width 20 height 20
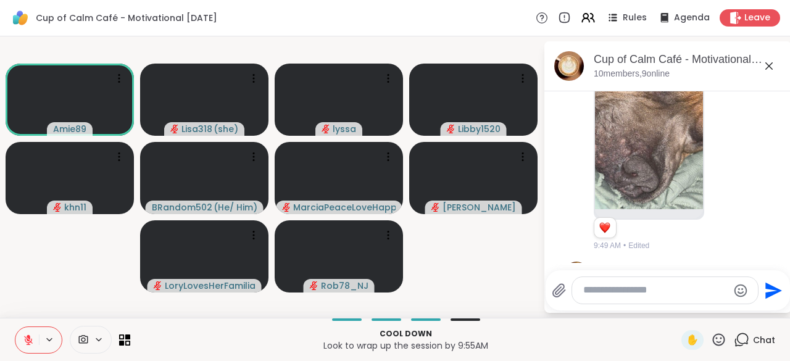
scroll to position [2324, 0]
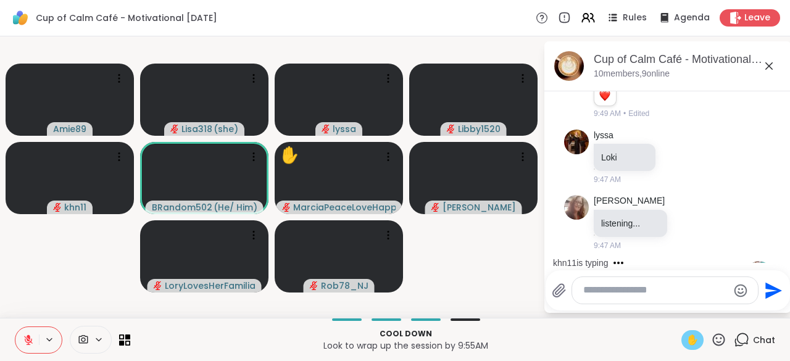
click at [686, 347] on span "✋" at bounding box center [692, 340] width 12 height 15
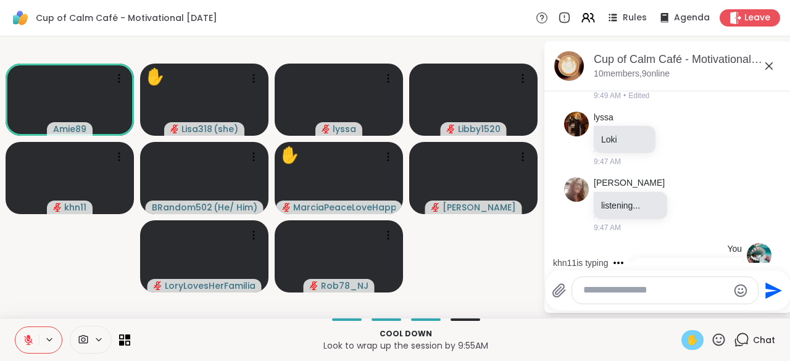
click at [606, 296] on textarea "Type your message" at bounding box center [655, 290] width 144 height 13
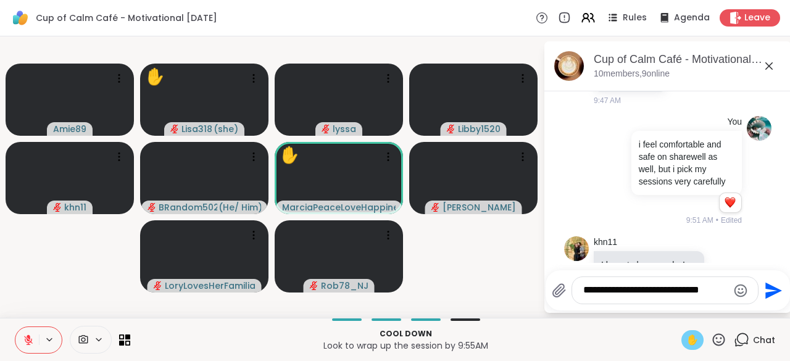
type textarea "**********"
click at [771, 295] on icon "Send" at bounding box center [773, 290] width 17 height 17
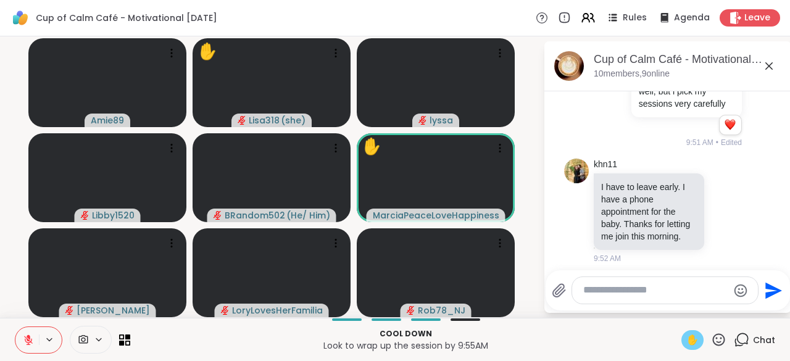
click at [599, 296] on textarea "Type your message" at bounding box center [655, 290] width 144 height 13
type textarea "**********"
click at [769, 297] on icon "Send" at bounding box center [772, 291] width 20 height 20
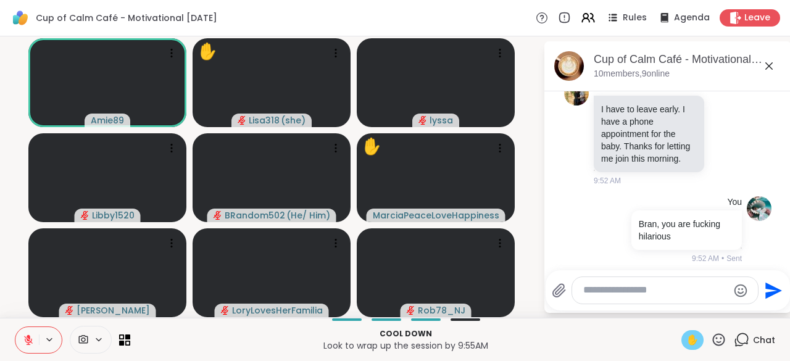
click at [25, 344] on icon at bounding box center [28, 340] width 11 height 11
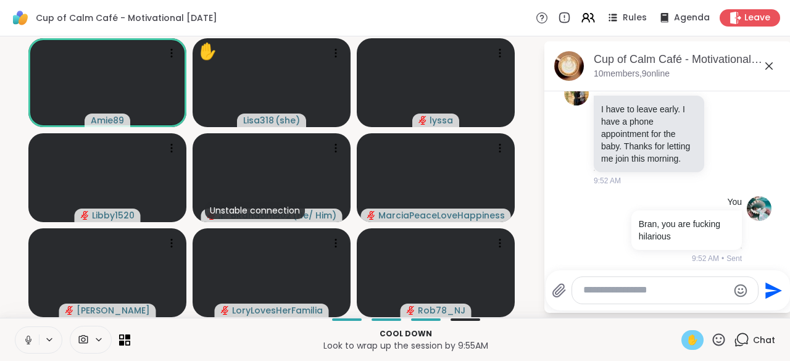
click at [24, 343] on icon at bounding box center [28, 340] width 11 height 11
click at [26, 339] on icon at bounding box center [28, 340] width 11 height 11
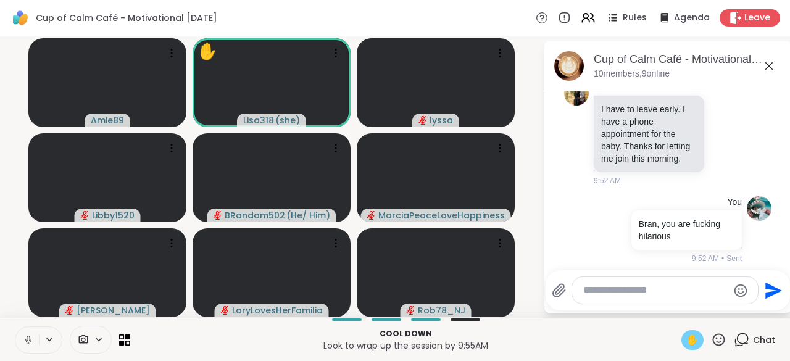
click at [686, 337] on span "✋" at bounding box center [692, 340] width 12 height 15
click at [27, 353] on button at bounding box center [26, 340] width 23 height 26
click at [33, 340] on button at bounding box center [26, 340] width 23 height 26
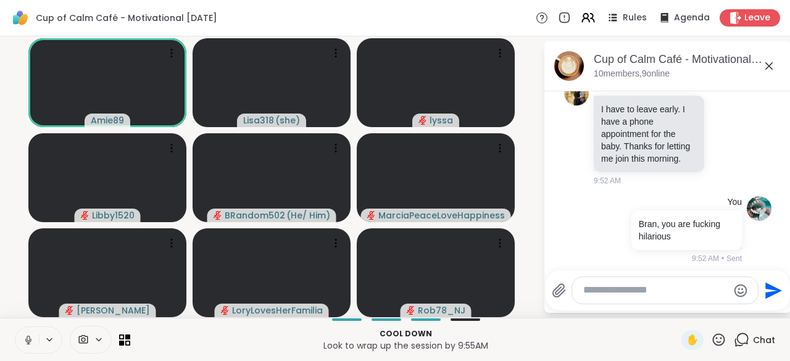
click at [27, 336] on icon at bounding box center [28, 339] width 3 height 6
click at [26, 343] on icon at bounding box center [28, 340] width 11 height 11
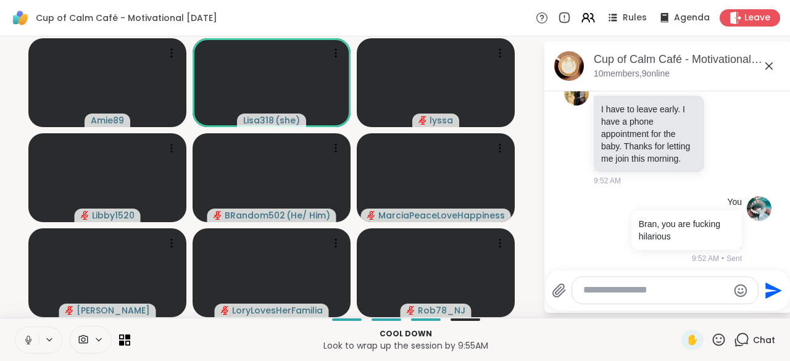
click at [23, 346] on icon at bounding box center [28, 340] width 11 height 11
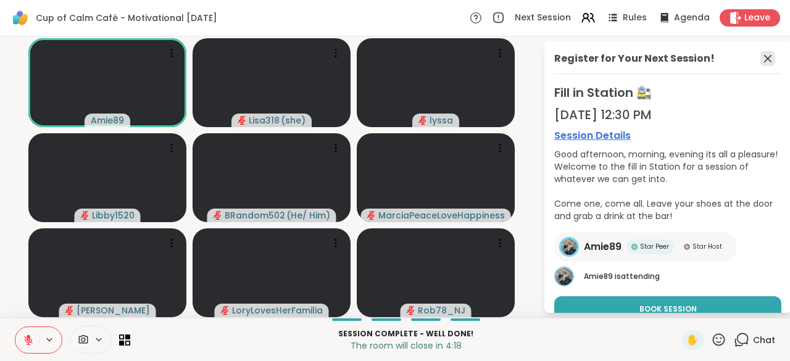
click at [760, 63] on icon at bounding box center [767, 58] width 15 height 15
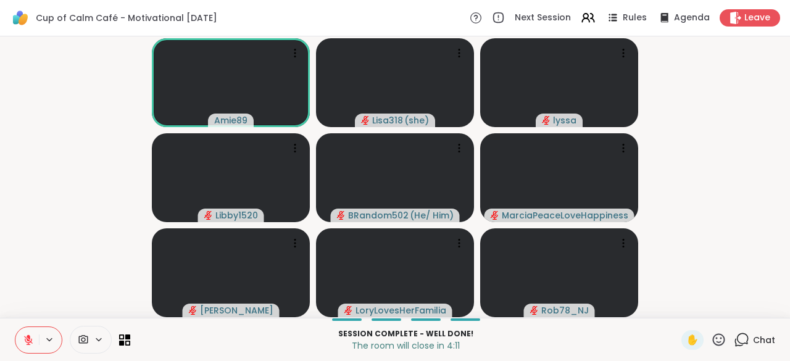
click at [716, 347] on icon at bounding box center [718, 339] width 15 height 15
click at [672, 315] on div "❤️" at bounding box center [683, 307] width 22 height 20
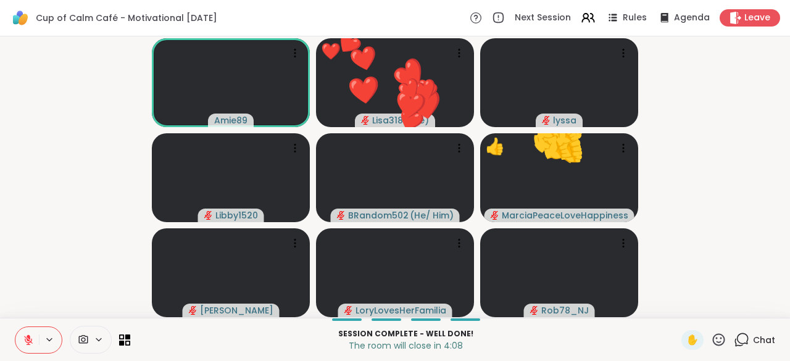
click at [713, 343] on icon at bounding box center [719, 339] width 12 height 12
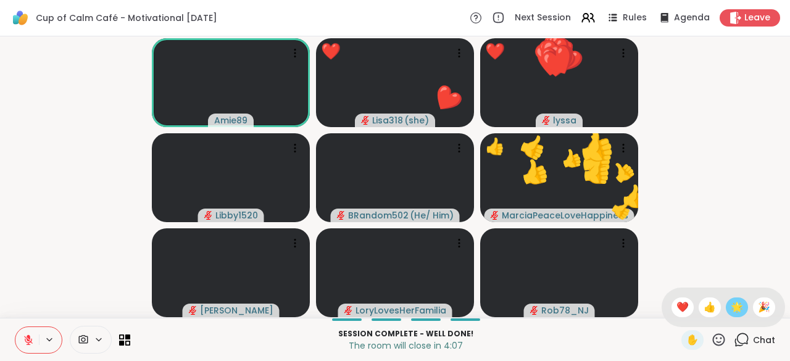
click at [726, 315] on div "🌟" at bounding box center [737, 307] width 22 height 20
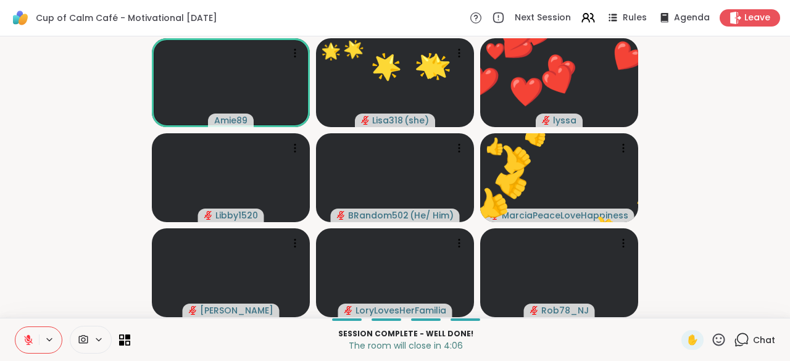
click at [711, 346] on icon at bounding box center [718, 339] width 15 height 15
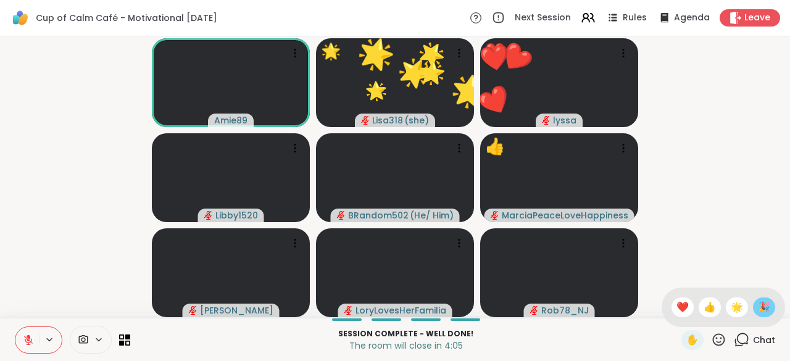
click at [755, 317] on div "🎉" at bounding box center [764, 307] width 22 height 20
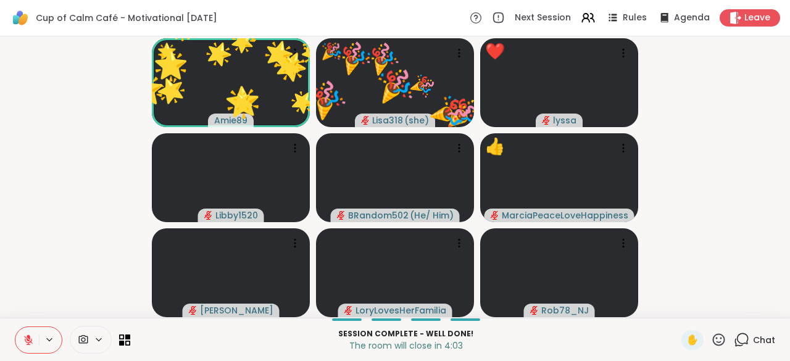
click at [711, 347] on icon at bounding box center [718, 339] width 15 height 15
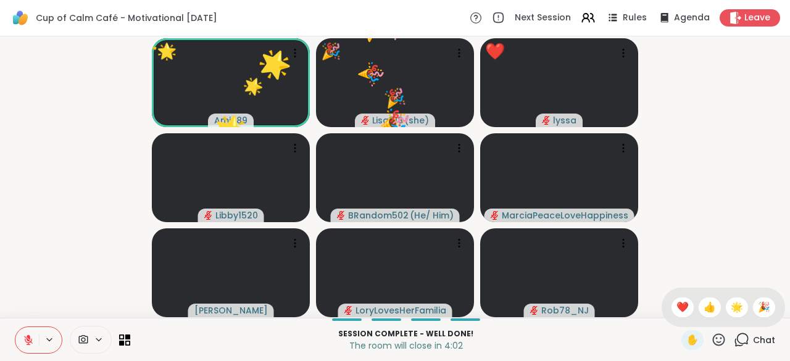
click at [676, 312] on span "❤️" at bounding box center [682, 307] width 12 height 15
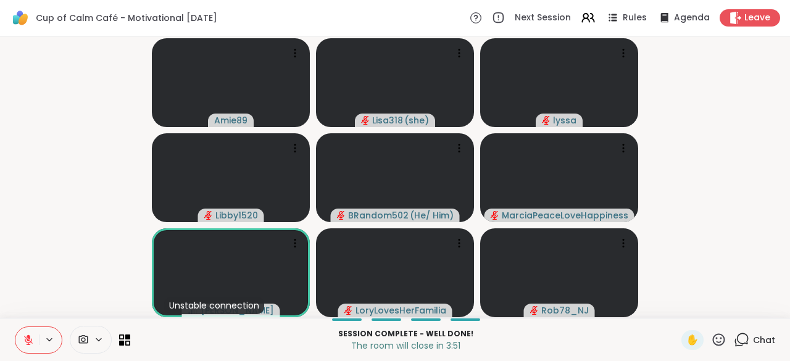
click at [27, 341] on icon at bounding box center [28, 340] width 11 height 11
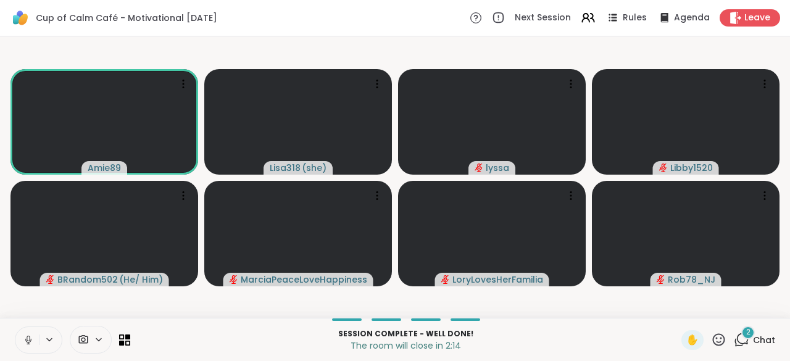
click at [734, 348] on div "2 Chat" at bounding box center [754, 340] width 41 height 20
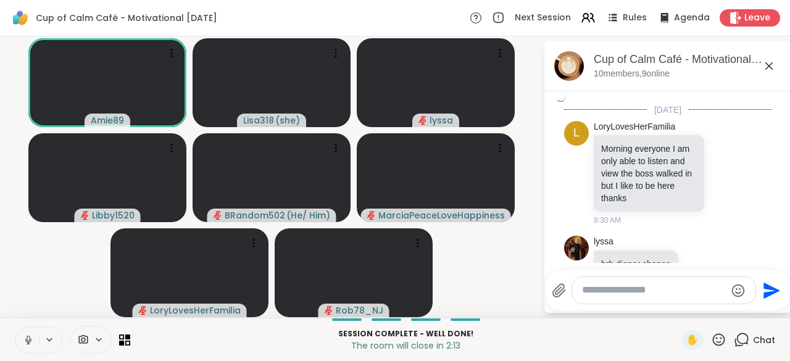
scroll to position [2881, 0]
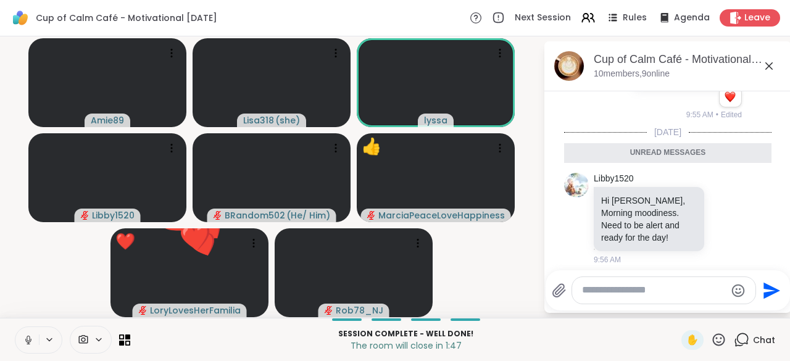
click at [32, 343] on icon at bounding box center [28, 340] width 11 height 11
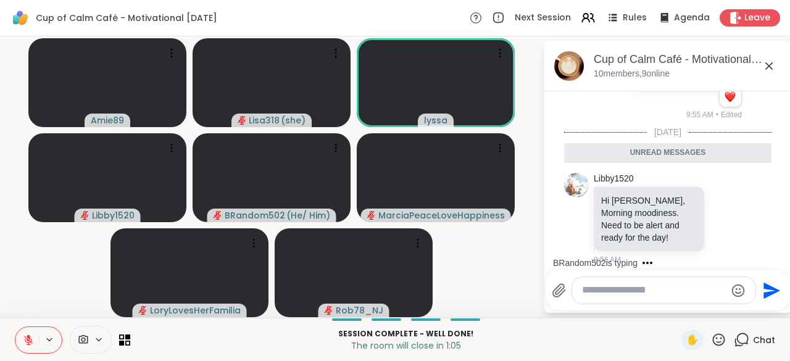
click at [25, 341] on icon at bounding box center [28, 340] width 11 height 11
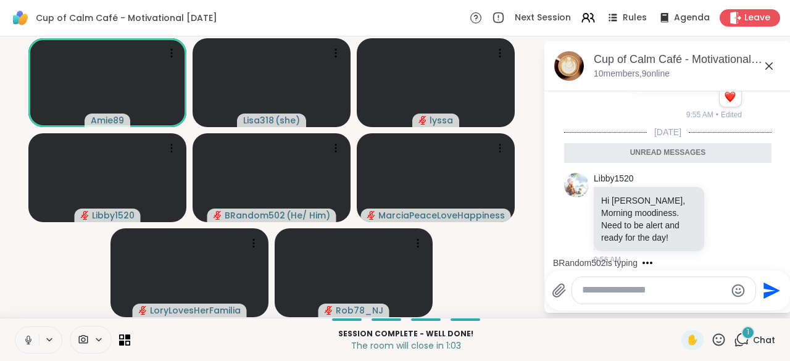
scroll to position [2917, 0]
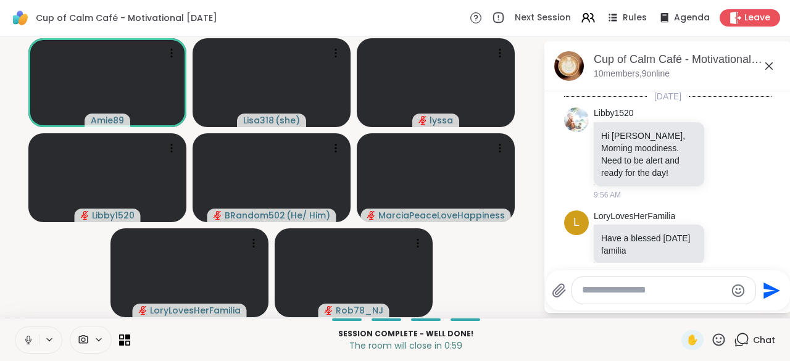
click at [20, 339] on button at bounding box center [26, 340] width 23 height 26
click at [662, 311] on icon at bounding box center [663, 316] width 2 height 10
click at [676, 317] on icon at bounding box center [677, 317] width 4 height 1
click at [620, 291] on div "Select Reaction: Joy" at bounding box center [622, 296] width 11 height 11
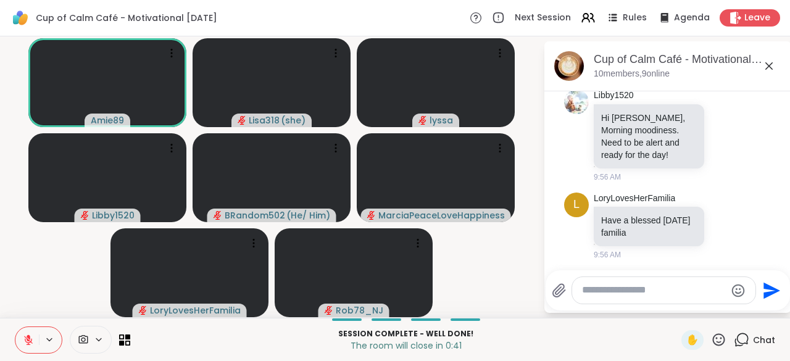
click at [21, 339] on button at bounding box center [26, 340] width 23 height 26
click at [21, 343] on icon at bounding box center [26, 340] width 11 height 11
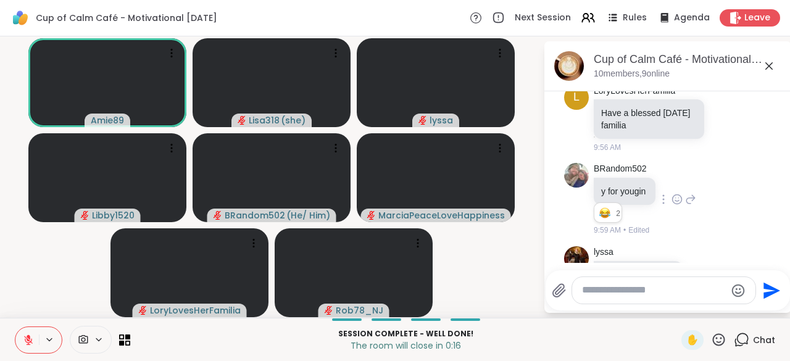
click at [699, 289] on icon at bounding box center [704, 295] width 11 height 12
click at [644, 263] on button "Select Reaction: Joy" at bounding box center [650, 275] width 25 height 25
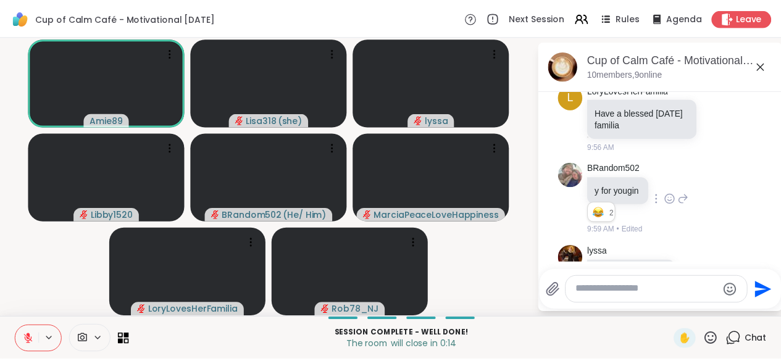
scroll to position [3060, 0]
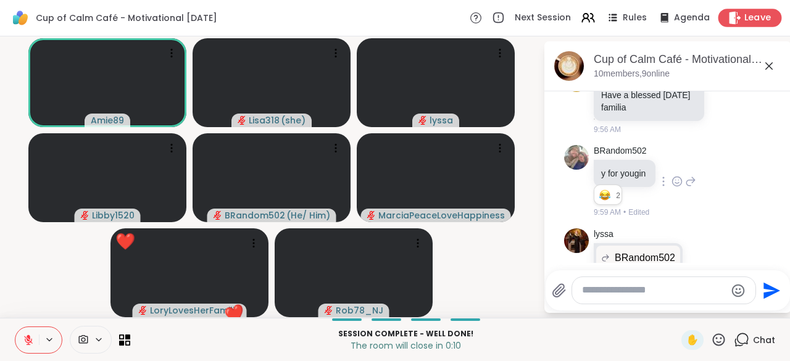
click at [744, 15] on span "Leave" at bounding box center [757, 18] width 27 height 13
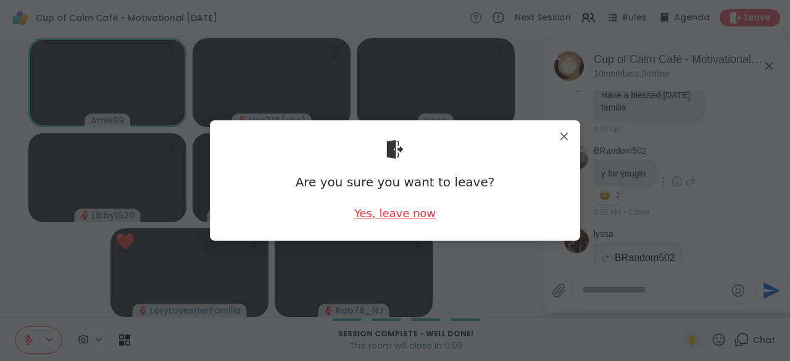
click at [420, 218] on div "Yes, leave now" at bounding box center [394, 213] width 81 height 15
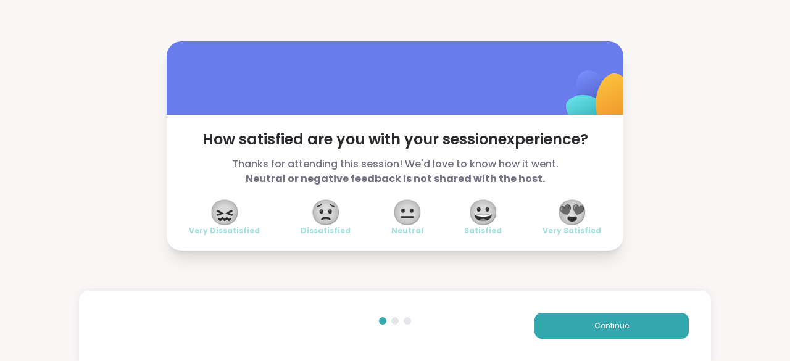
click at [575, 216] on span "😍" at bounding box center [572, 212] width 31 height 22
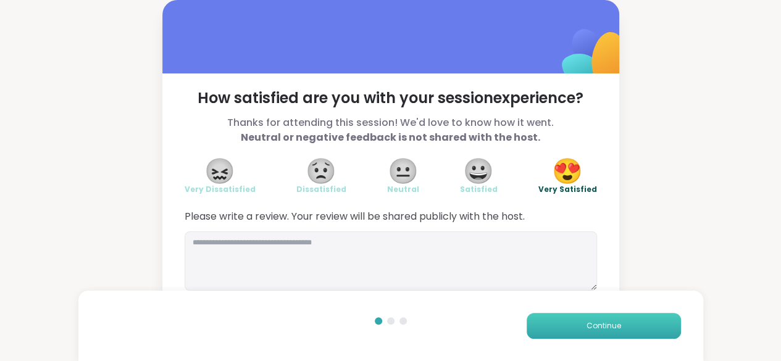
click at [622, 331] on button "Continue" at bounding box center [603, 326] width 154 height 26
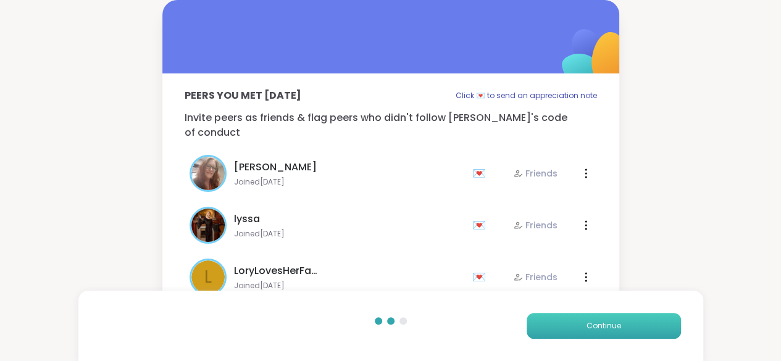
click at [623, 327] on button "Continue" at bounding box center [603, 326] width 154 height 26
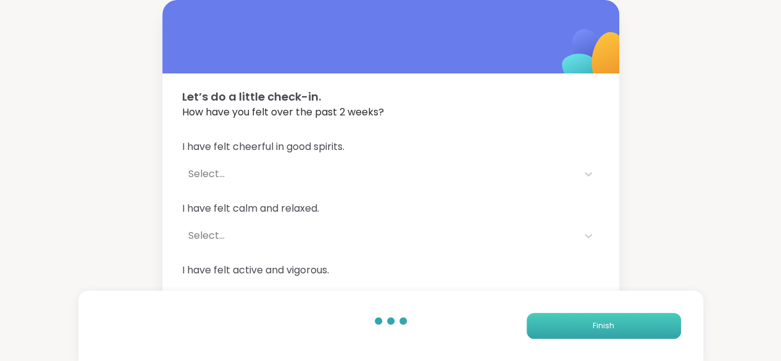
click at [622, 328] on button "Finish" at bounding box center [603, 326] width 154 height 26
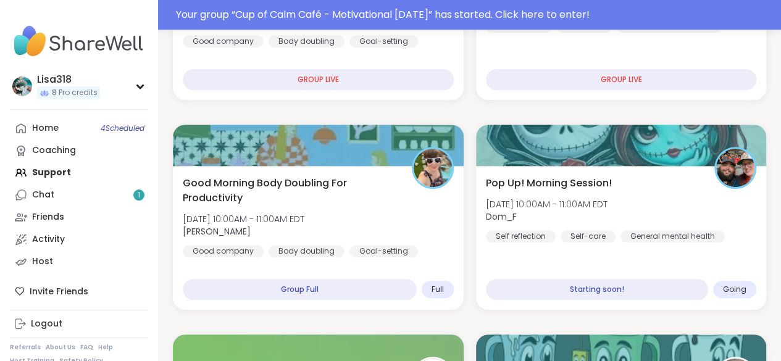
scroll to position [355, 0]
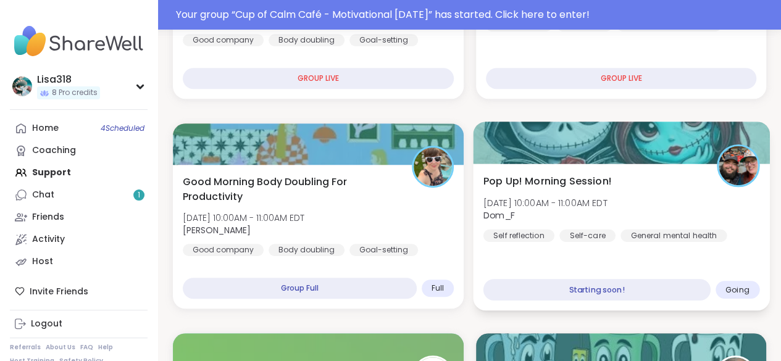
click at [606, 293] on div "Starting soon!" at bounding box center [596, 290] width 227 height 22
click at [742, 296] on div "Going" at bounding box center [737, 290] width 44 height 18
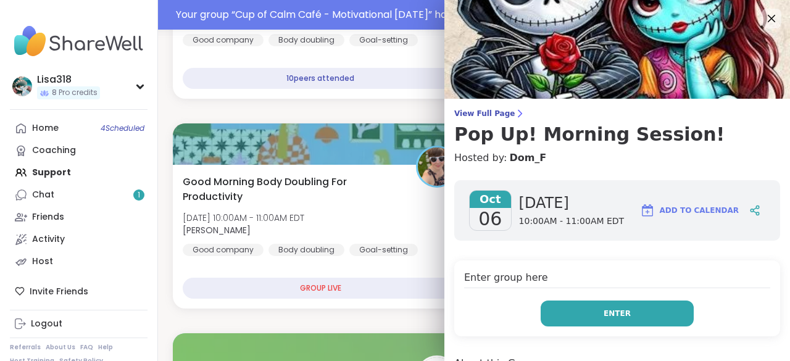
click at [646, 320] on button "Enter" at bounding box center [617, 314] width 153 height 26
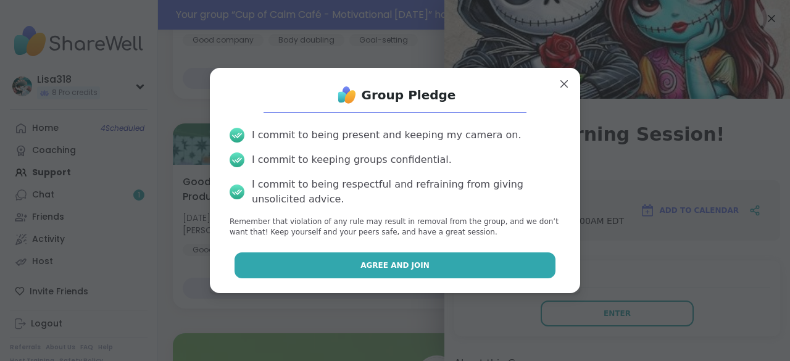
click at [509, 259] on button "Agree and Join" at bounding box center [396, 265] width 322 height 26
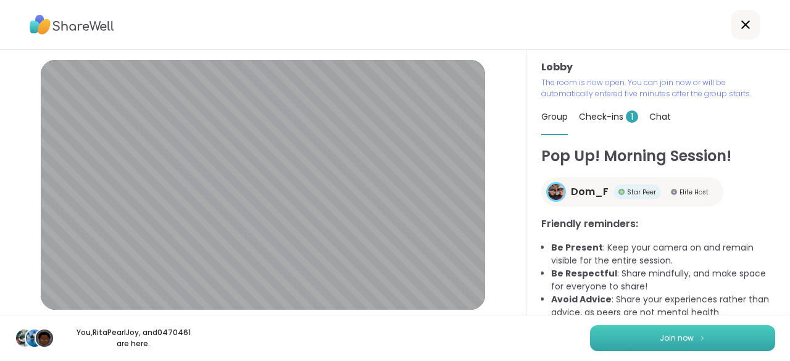
click at [704, 339] on button "Join now" at bounding box center [682, 338] width 185 height 26
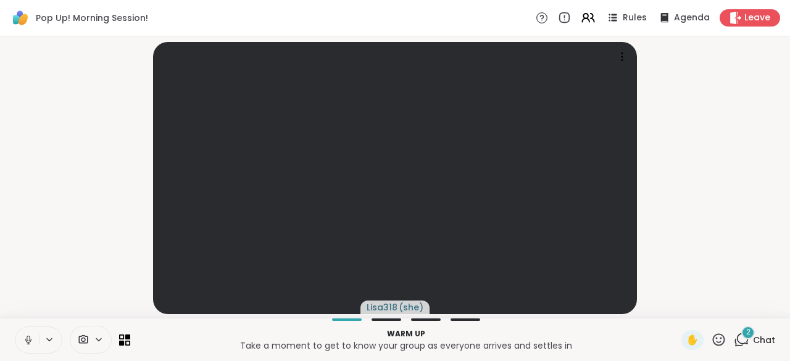
click at [20, 335] on button at bounding box center [26, 340] width 23 height 26
click at [741, 343] on div "2 Chat" at bounding box center [754, 340] width 41 height 20
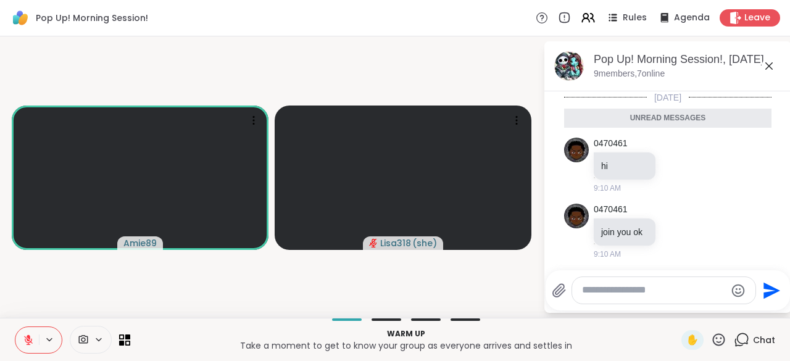
click at [36, 337] on button at bounding box center [26, 340] width 23 height 26
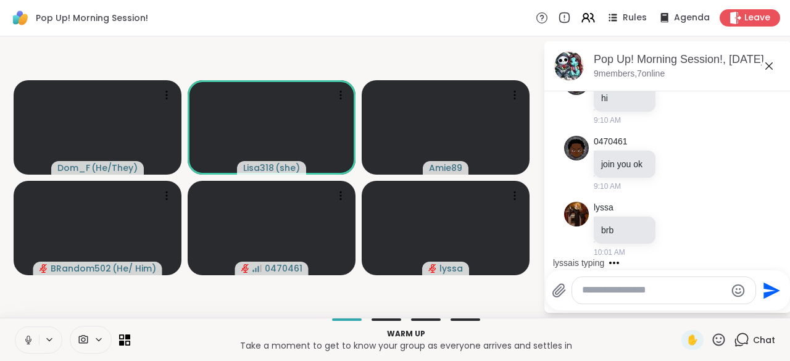
scroll to position [36, 0]
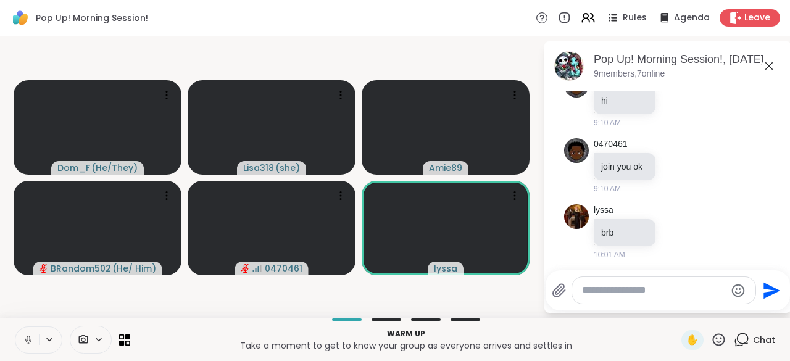
click at [28, 338] on icon at bounding box center [28, 340] width 11 height 11
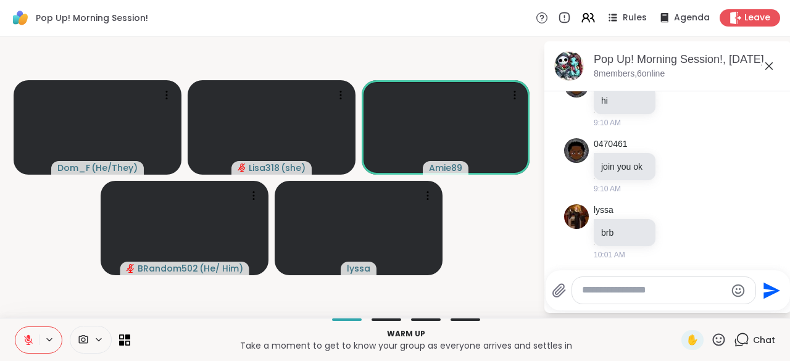
click at [29, 346] on icon at bounding box center [28, 340] width 11 height 11
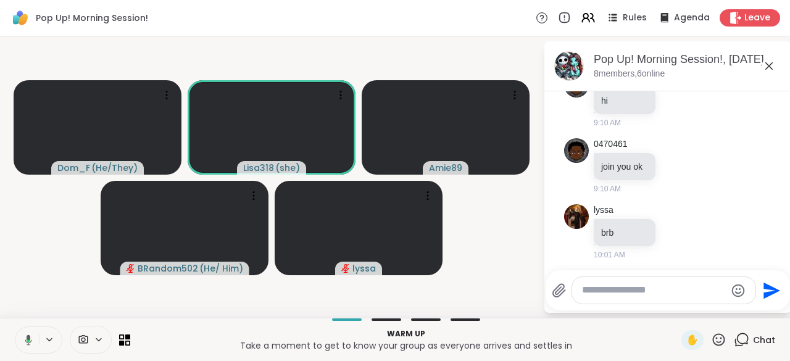
click at [24, 347] on button at bounding box center [26, 340] width 25 height 26
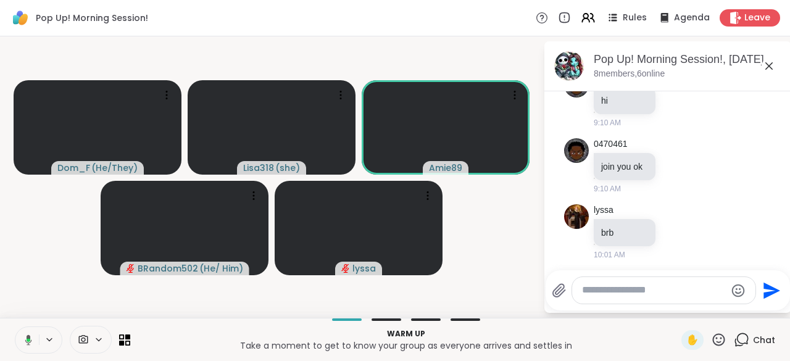
click at [21, 342] on icon at bounding box center [26, 340] width 11 height 11
click at [32, 342] on icon at bounding box center [28, 340] width 11 height 11
click at [20, 346] on button at bounding box center [26, 340] width 23 height 26
click at [15, 340] on button at bounding box center [26, 340] width 23 height 26
click at [21, 344] on button at bounding box center [26, 340] width 23 height 26
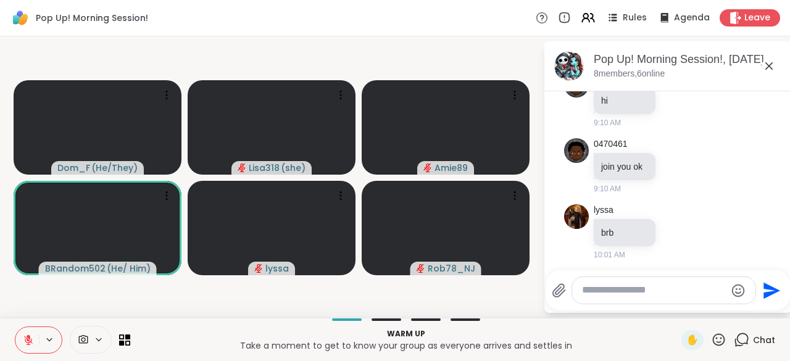
click at [21, 344] on button at bounding box center [26, 340] width 23 height 26
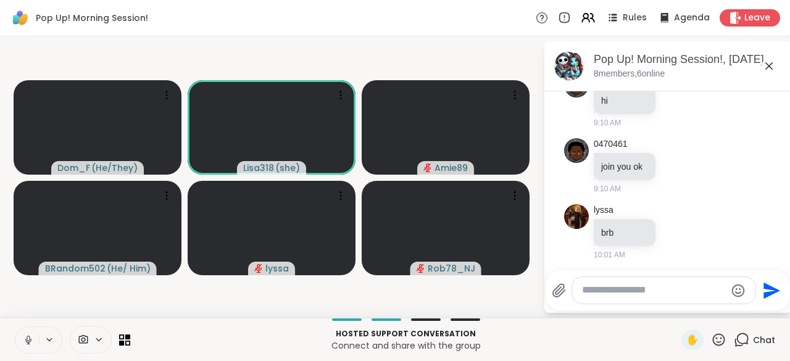
click at [23, 345] on icon at bounding box center [28, 340] width 11 height 11
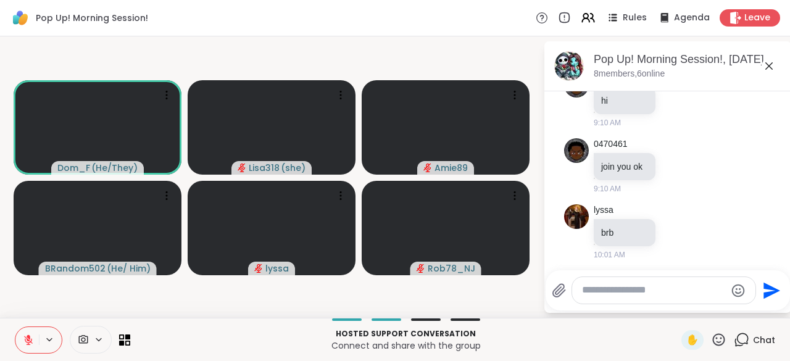
click at [16, 335] on button at bounding box center [26, 340] width 23 height 26
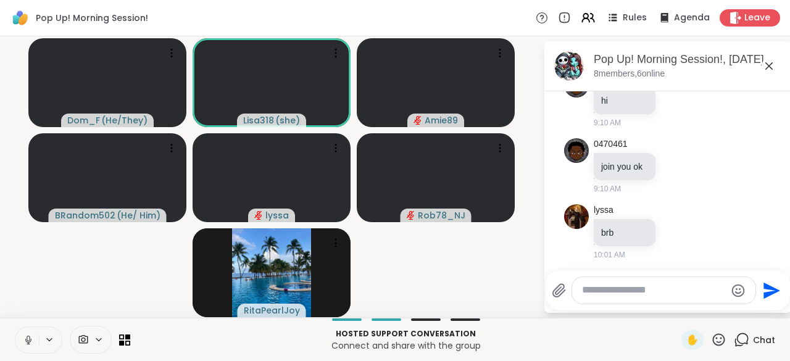
click at [21, 346] on button at bounding box center [26, 340] width 23 height 26
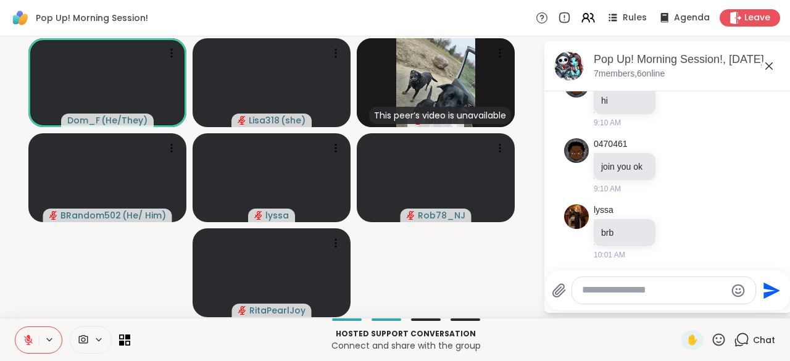
click at [28, 349] on button at bounding box center [26, 340] width 23 height 26
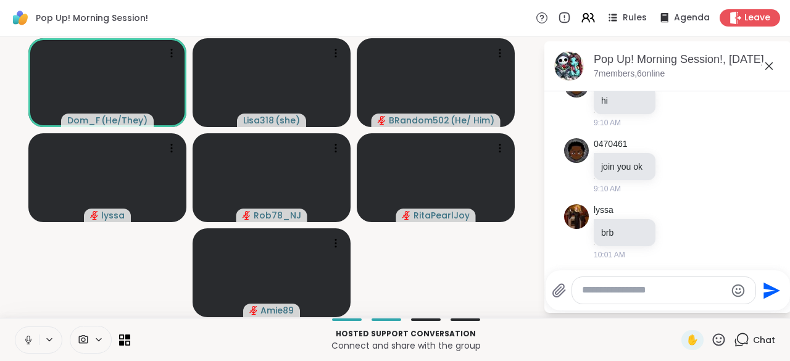
click at [28, 340] on icon at bounding box center [28, 340] width 11 height 11
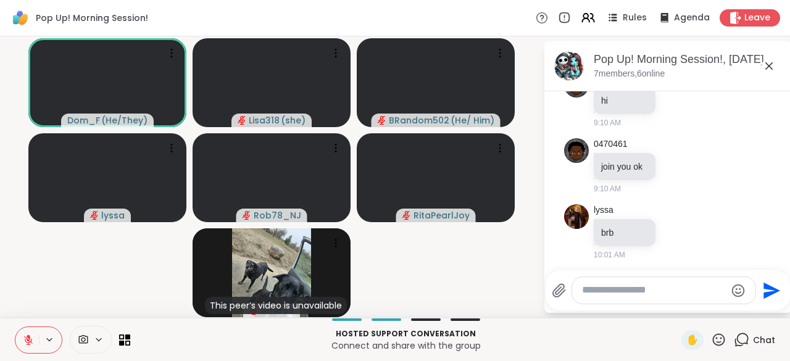
click at [15, 341] on button at bounding box center [26, 340] width 23 height 26
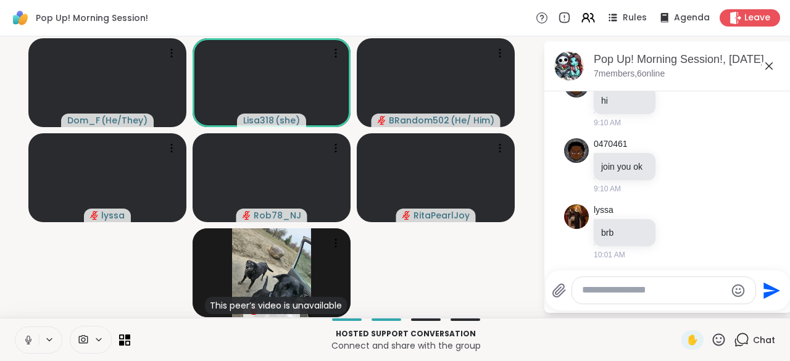
click at [27, 347] on button at bounding box center [26, 340] width 23 height 26
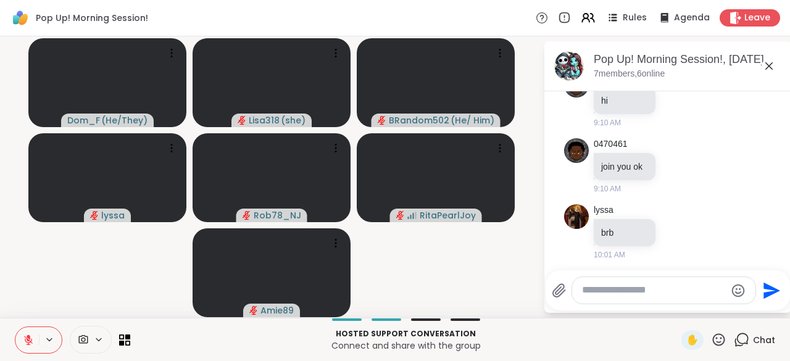
scroll to position [138, 0]
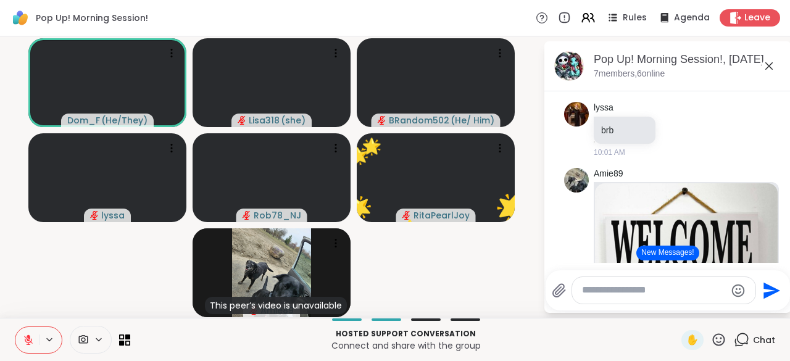
click at [711, 343] on icon at bounding box center [718, 339] width 15 height 15
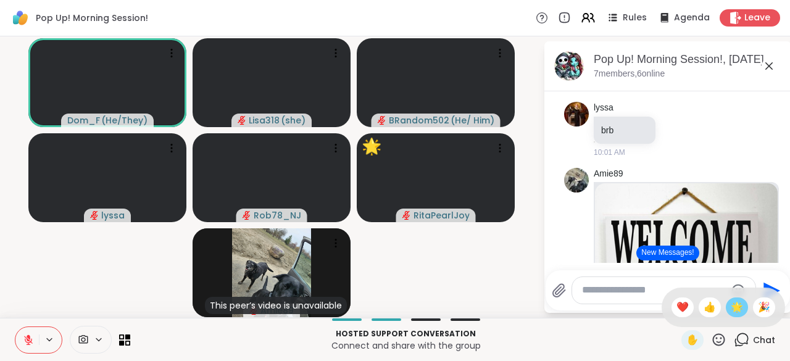
click at [732, 315] on span "🌟" at bounding box center [737, 307] width 12 height 15
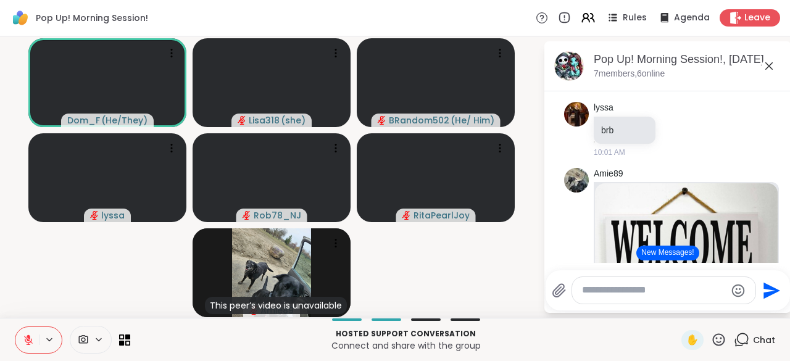
click at [604, 294] on textarea "Type your message" at bounding box center [654, 290] width 144 height 13
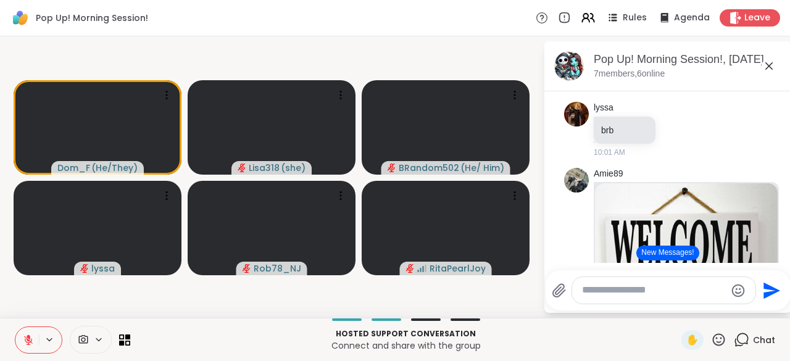
click at [23, 340] on icon at bounding box center [28, 340] width 11 height 11
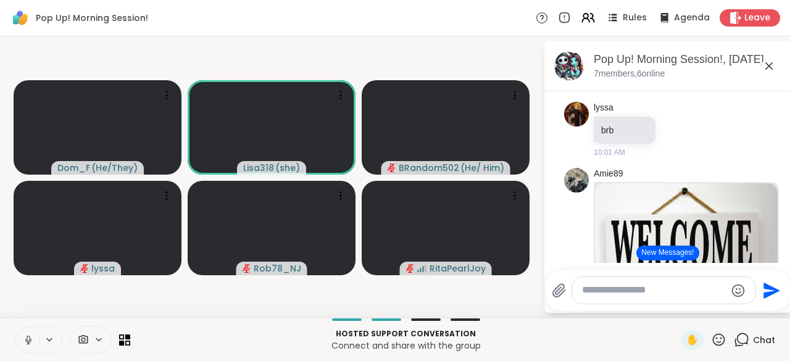
click at [21, 341] on button at bounding box center [26, 340] width 23 height 26
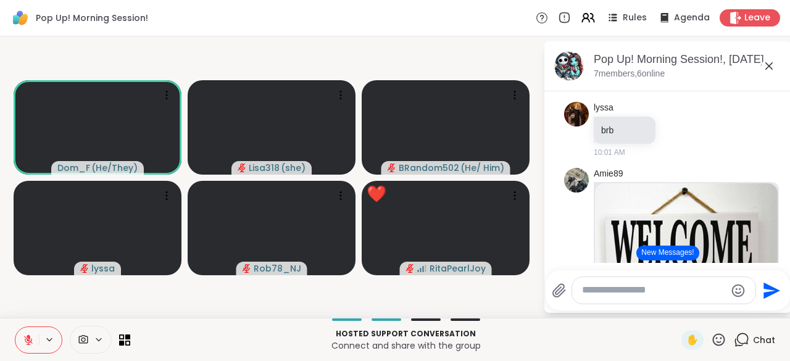
click at [28, 342] on icon at bounding box center [28, 340] width 11 height 11
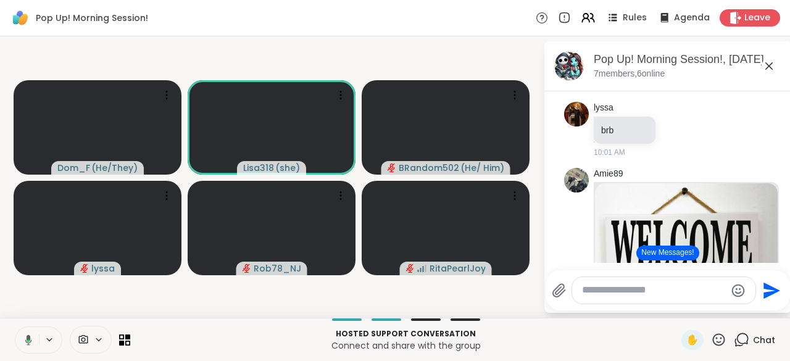
click at [28, 341] on icon at bounding box center [29, 340] width 4 height 2
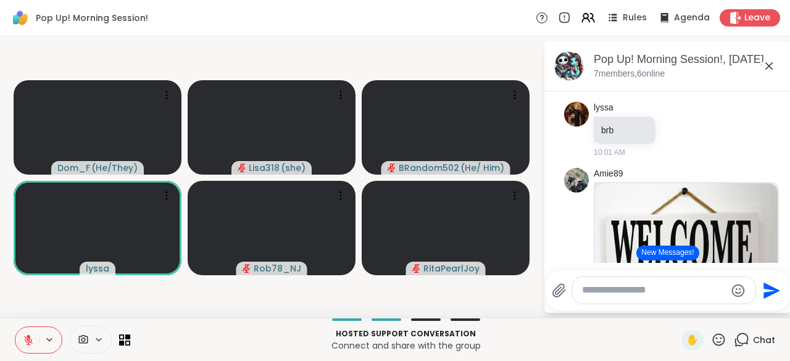
click at [713, 345] on icon at bounding box center [718, 339] width 15 height 15
click at [758, 314] on span "🎉" at bounding box center [764, 307] width 12 height 15
click at [713, 346] on icon at bounding box center [719, 339] width 12 height 12
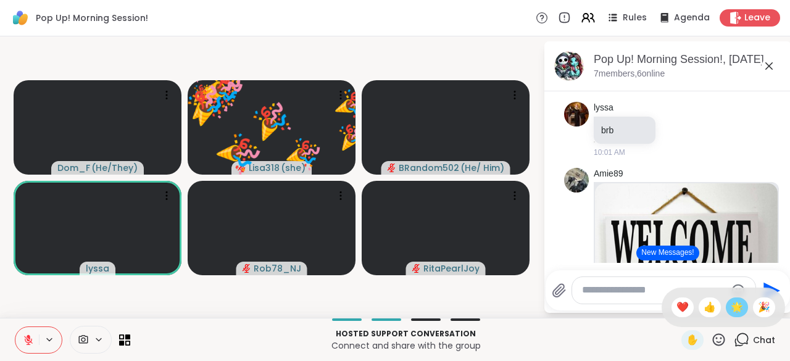
click at [731, 309] on span "🌟" at bounding box center [737, 307] width 12 height 15
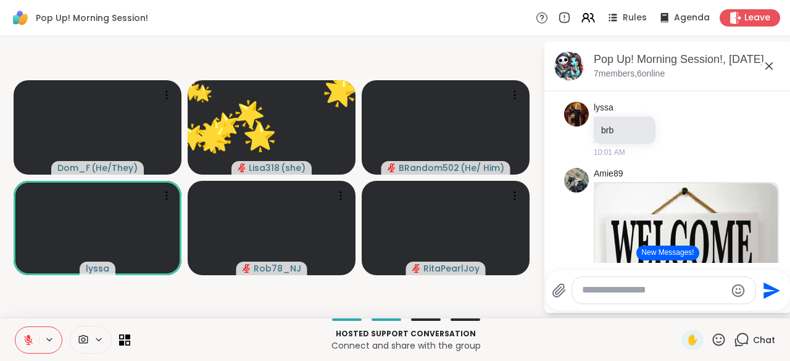
click at [665, 294] on textarea "Type your message" at bounding box center [654, 290] width 144 height 13
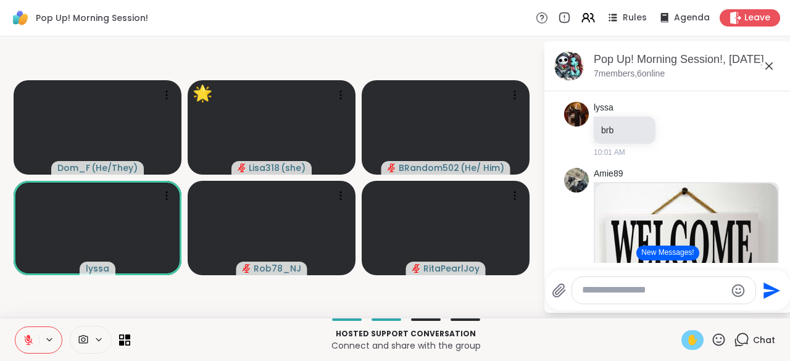
click at [681, 348] on div "✋" at bounding box center [692, 340] width 22 height 20
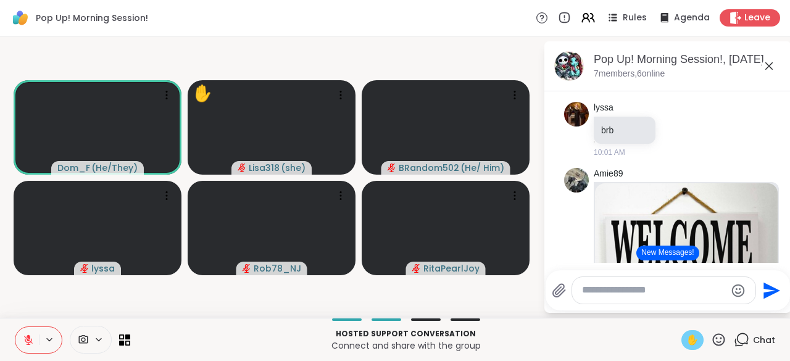
click at [28, 347] on button at bounding box center [26, 340] width 23 height 26
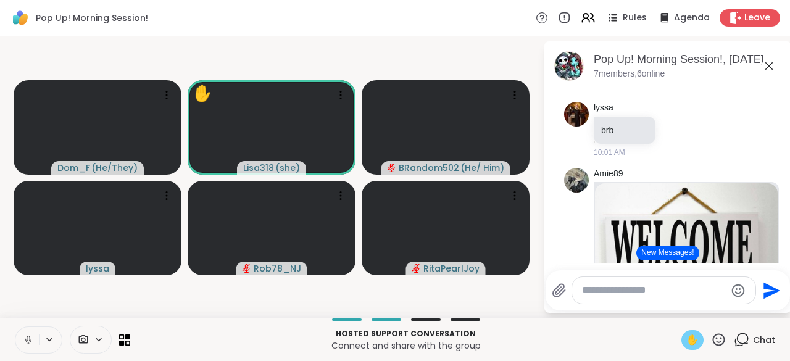
click at [25, 342] on icon at bounding box center [28, 340] width 11 height 11
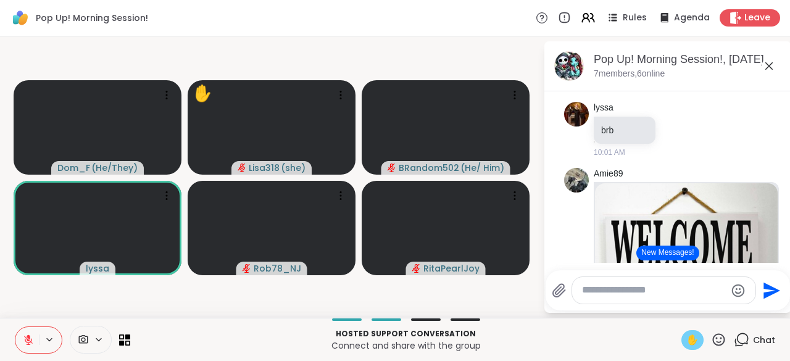
click at [686, 343] on span "✋" at bounding box center [692, 340] width 12 height 15
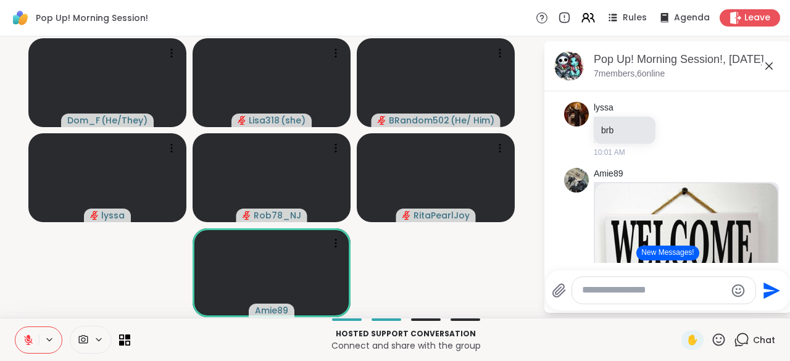
click at [605, 296] on textarea "Type your message" at bounding box center [654, 290] width 144 height 13
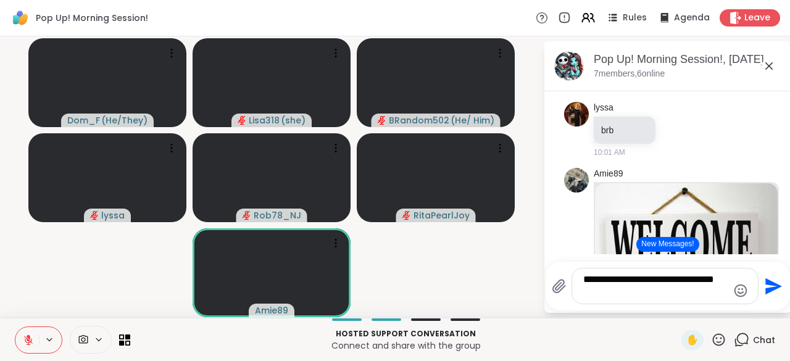
type textarea "**********"
click at [767, 300] on button "Send" at bounding box center [773, 286] width 28 height 28
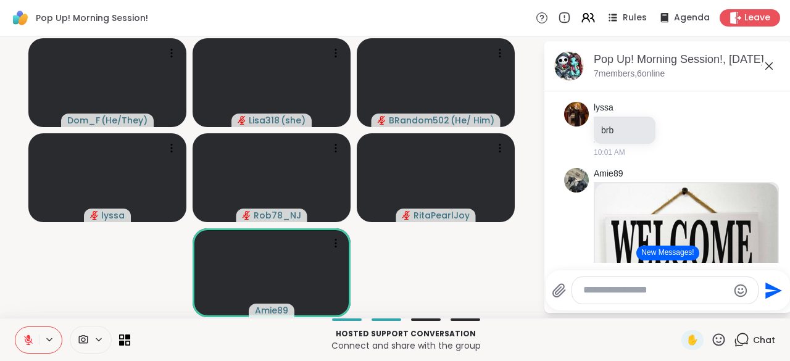
scroll to position [548, 0]
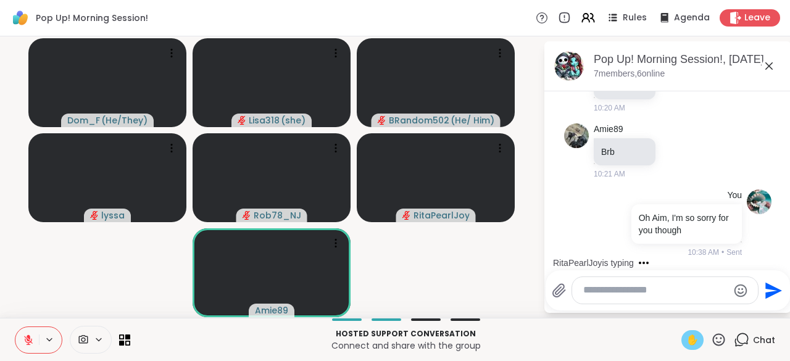
click at [686, 346] on span "✋" at bounding box center [692, 340] width 12 height 15
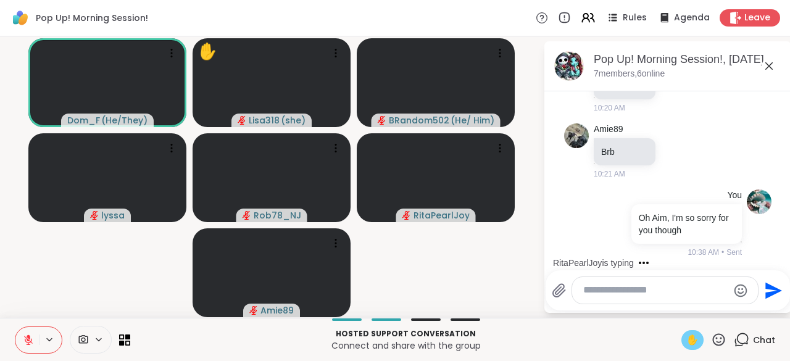
click at [20, 343] on button at bounding box center [26, 340] width 23 height 26
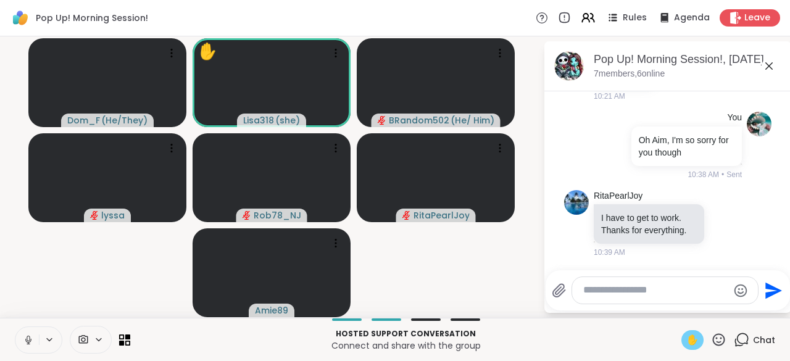
click at [688, 342] on span "✋" at bounding box center [692, 340] width 12 height 15
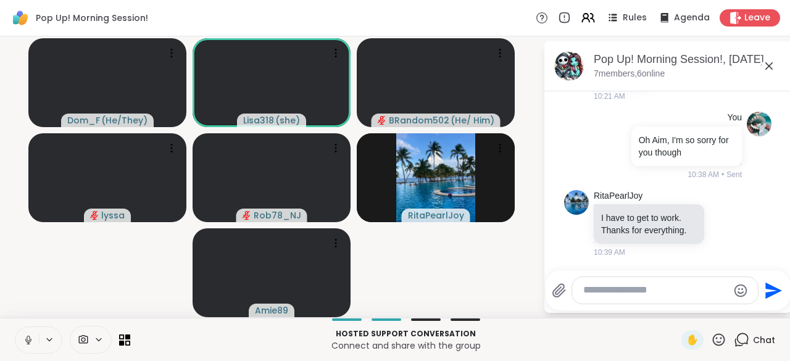
click at [24, 342] on icon at bounding box center [28, 340] width 11 height 11
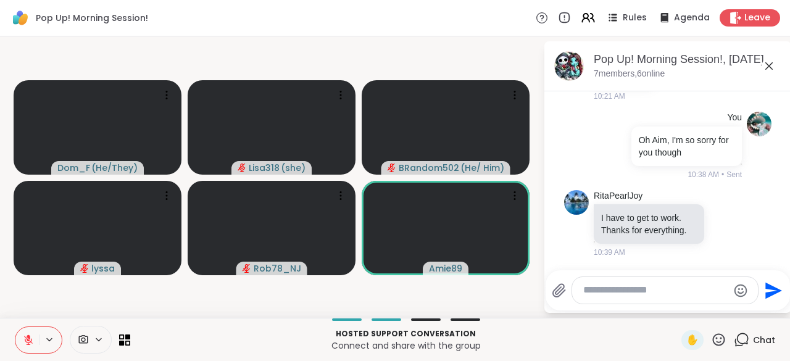
click at [23, 337] on icon at bounding box center [28, 340] width 11 height 11
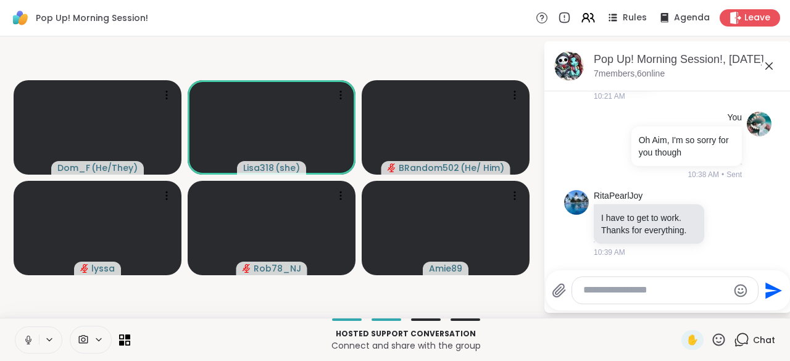
click at [20, 339] on button at bounding box center [26, 340] width 23 height 26
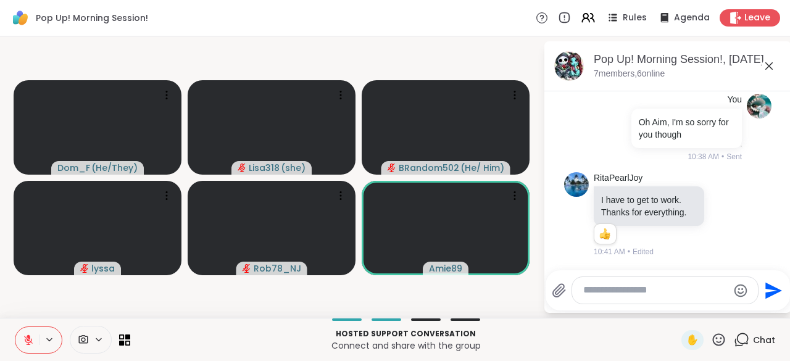
scroll to position [655, 0]
click at [720, 208] on icon at bounding box center [725, 214] width 11 height 12
click at [693, 193] on div "Select Reaction: Thumbs up" at bounding box center [698, 194] width 11 height 11
click at [602, 296] on textarea "Type your message" at bounding box center [655, 290] width 144 height 13
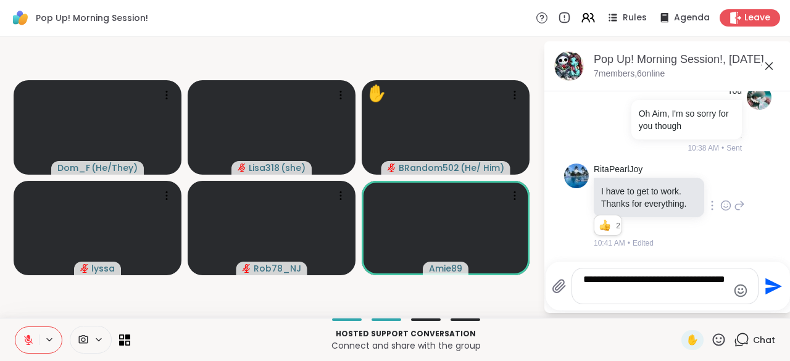
type textarea "**********"
click at [771, 286] on icon "Send" at bounding box center [773, 286] width 17 height 17
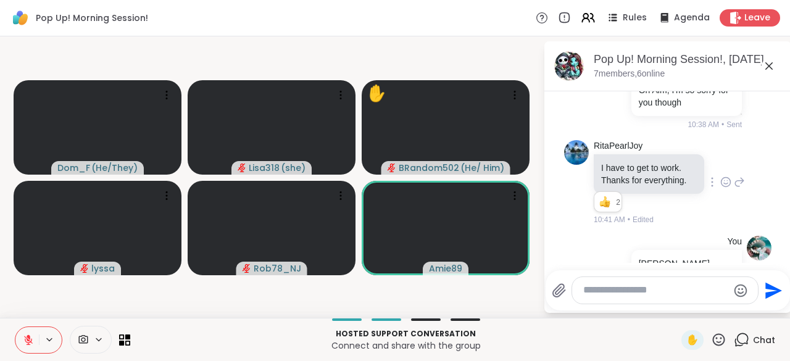
scroll to position [733, 0]
